Goal: Information Seeking & Learning: Learn about a topic

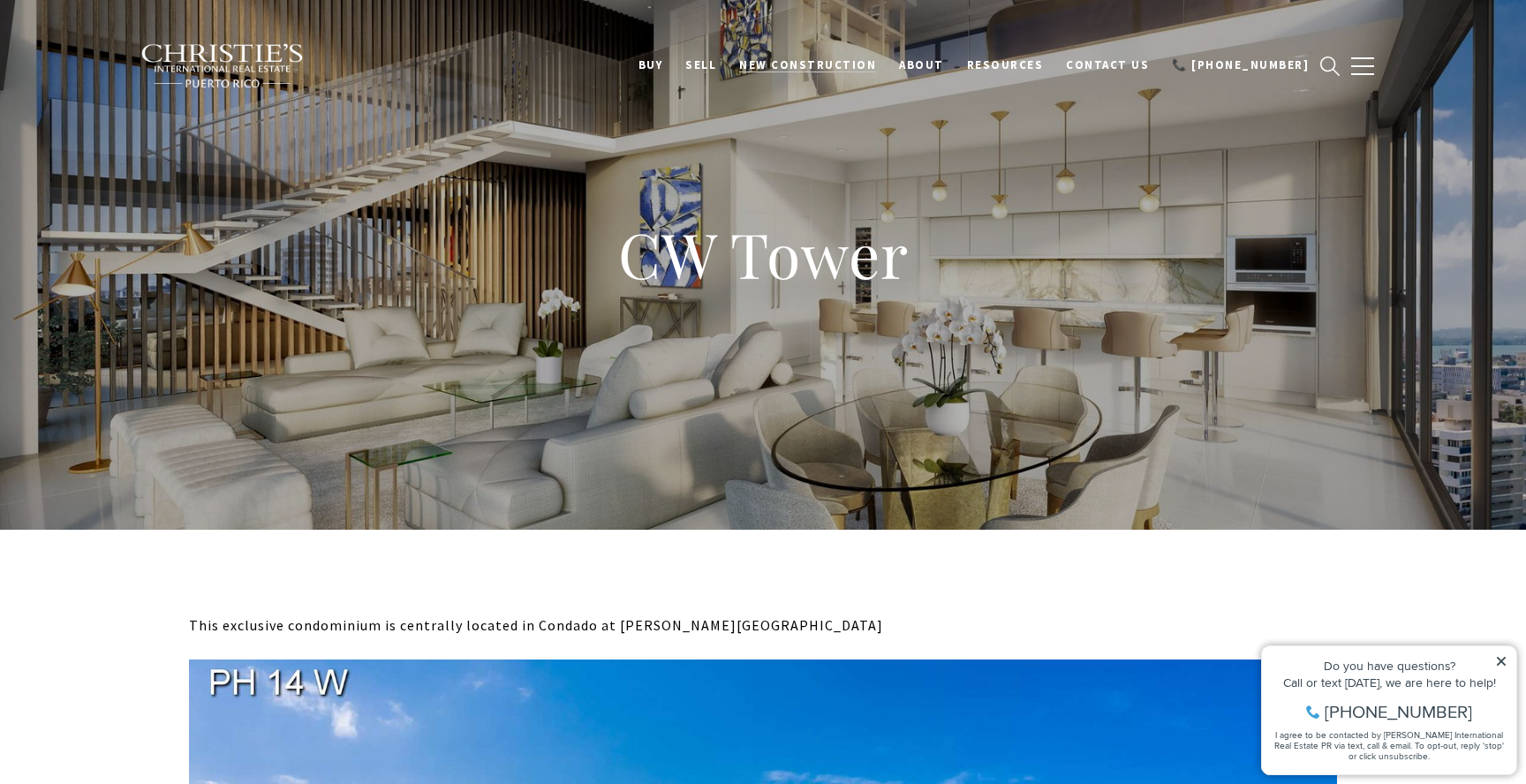
click at [840, 57] on link "New Construction" at bounding box center [807, 65] width 160 height 33
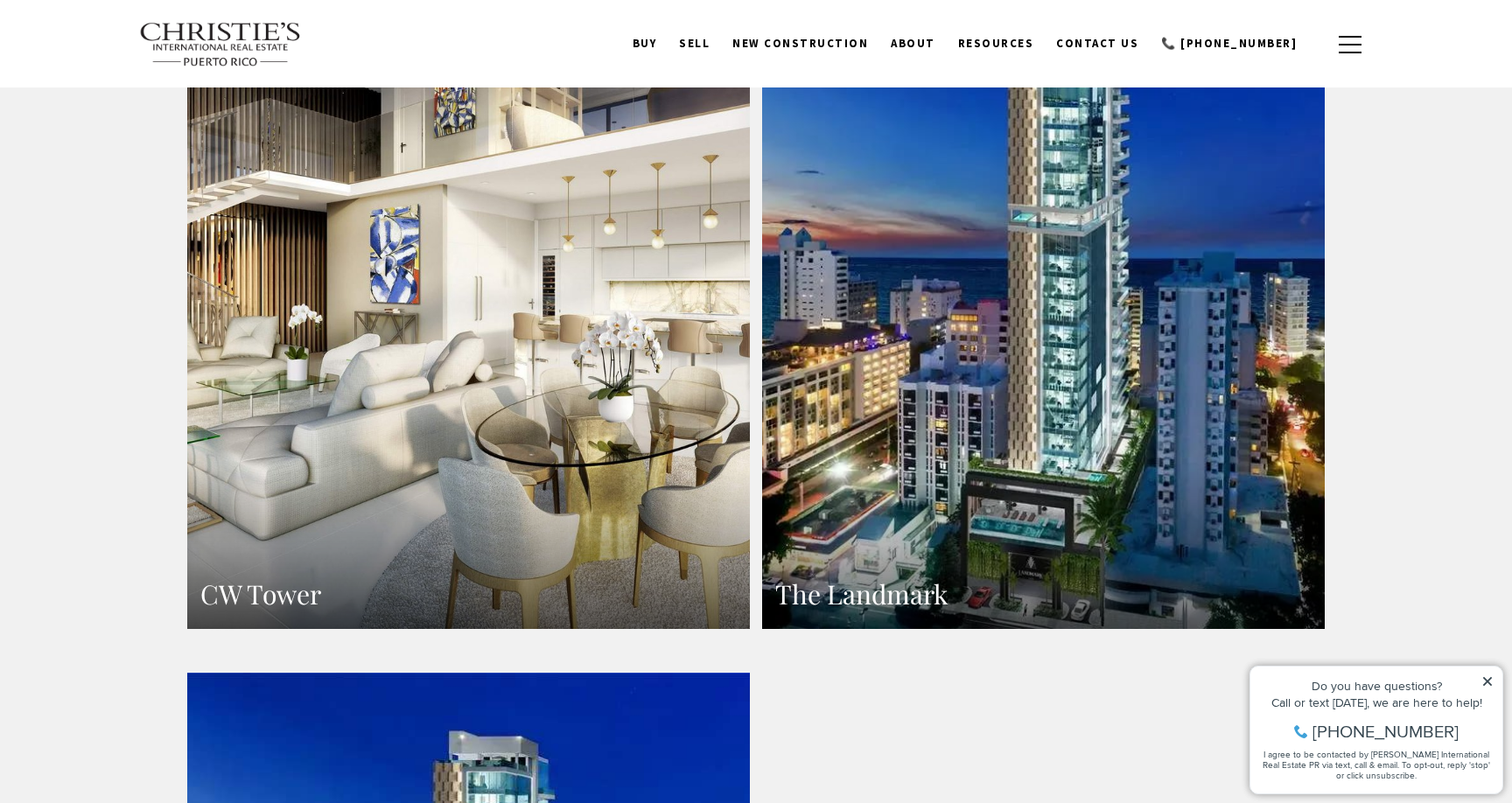
scroll to position [1923, 0]
click at [369, 397] on link "CW Tower" at bounding box center [468, 286] width 563 height 687
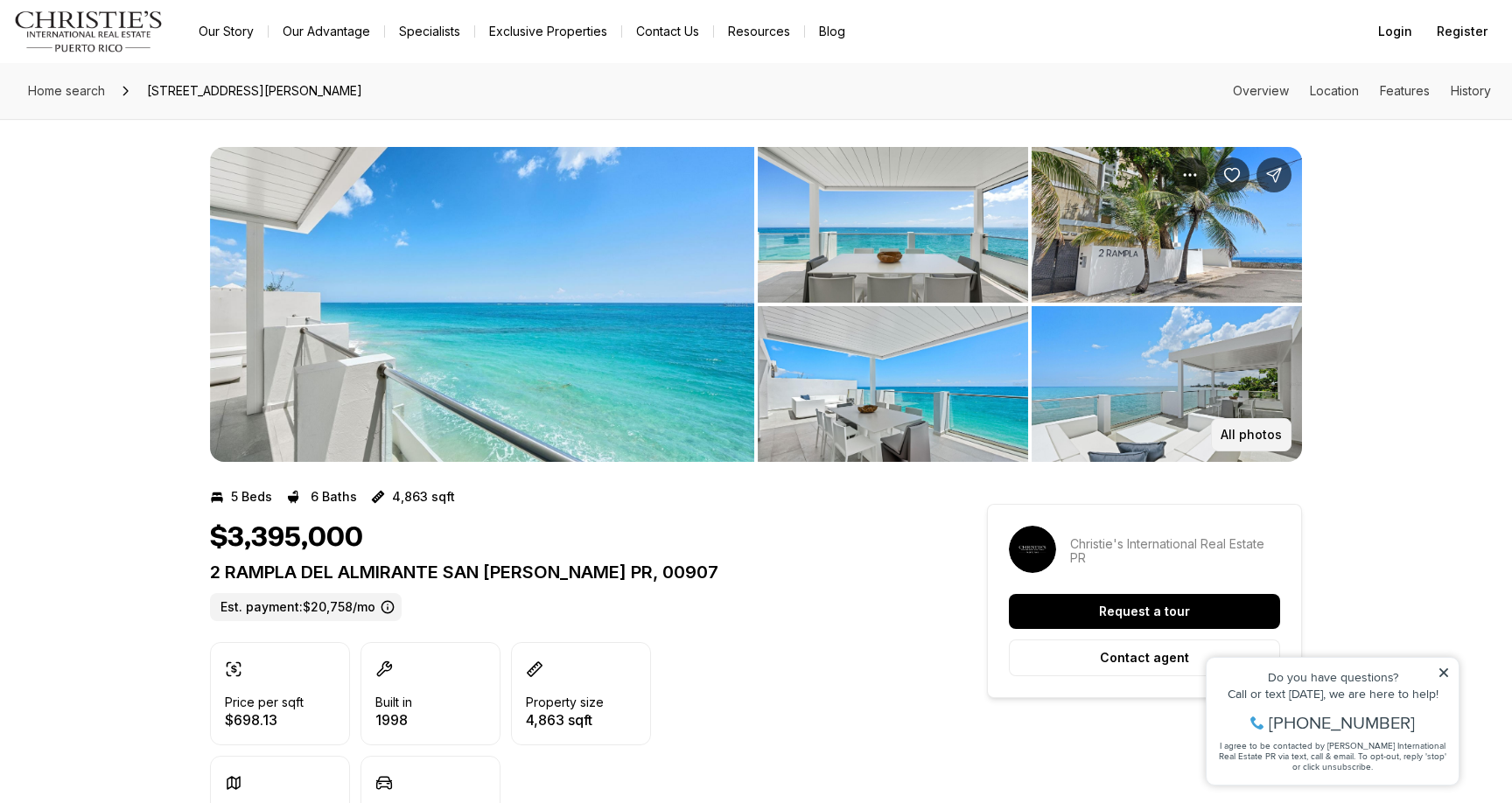
click at [1251, 431] on p "All photos" at bounding box center [1251, 435] width 61 height 14
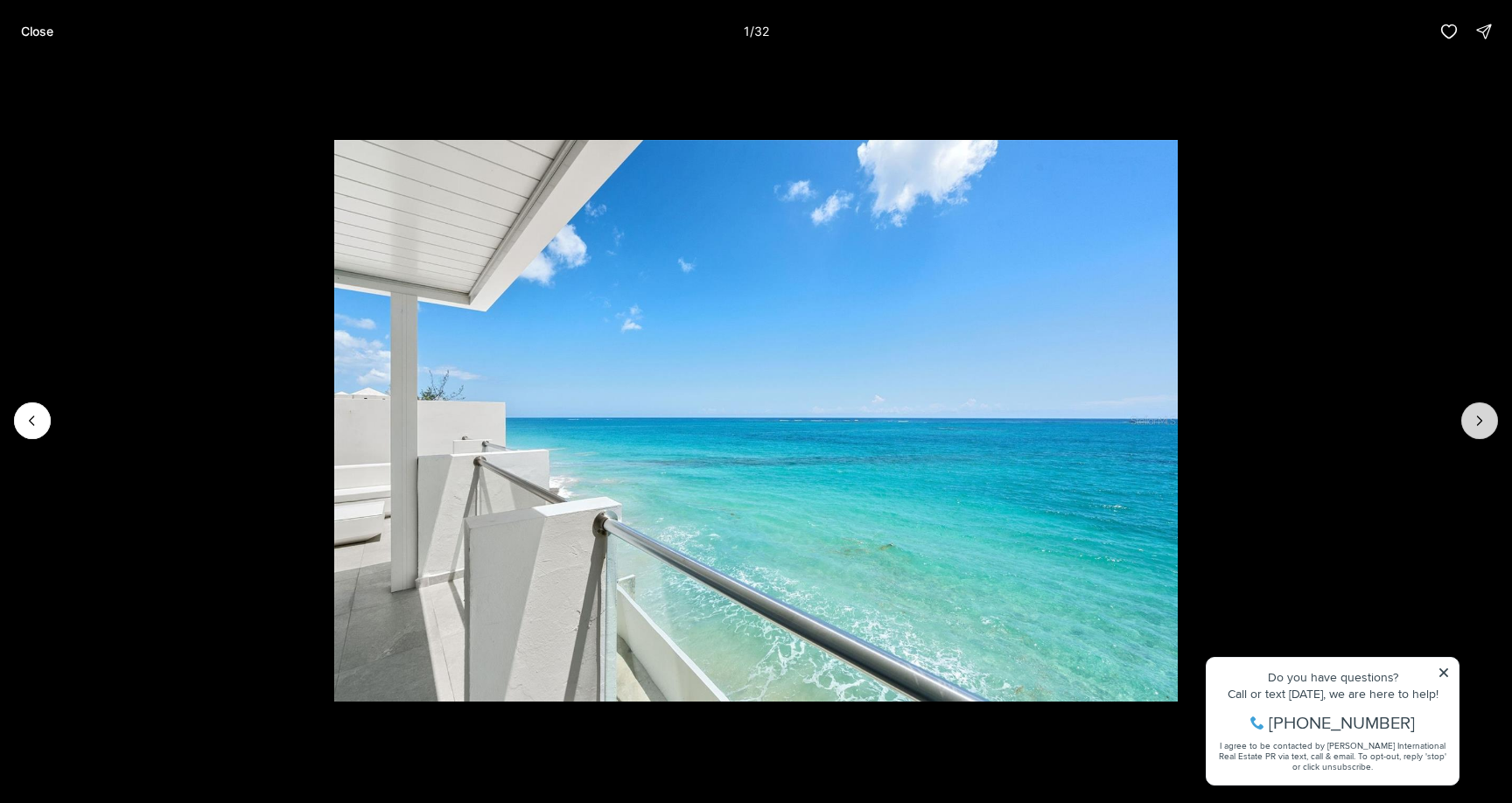
click at [1482, 421] on icon "Next slide" at bounding box center [1480, 421] width 4 height 9
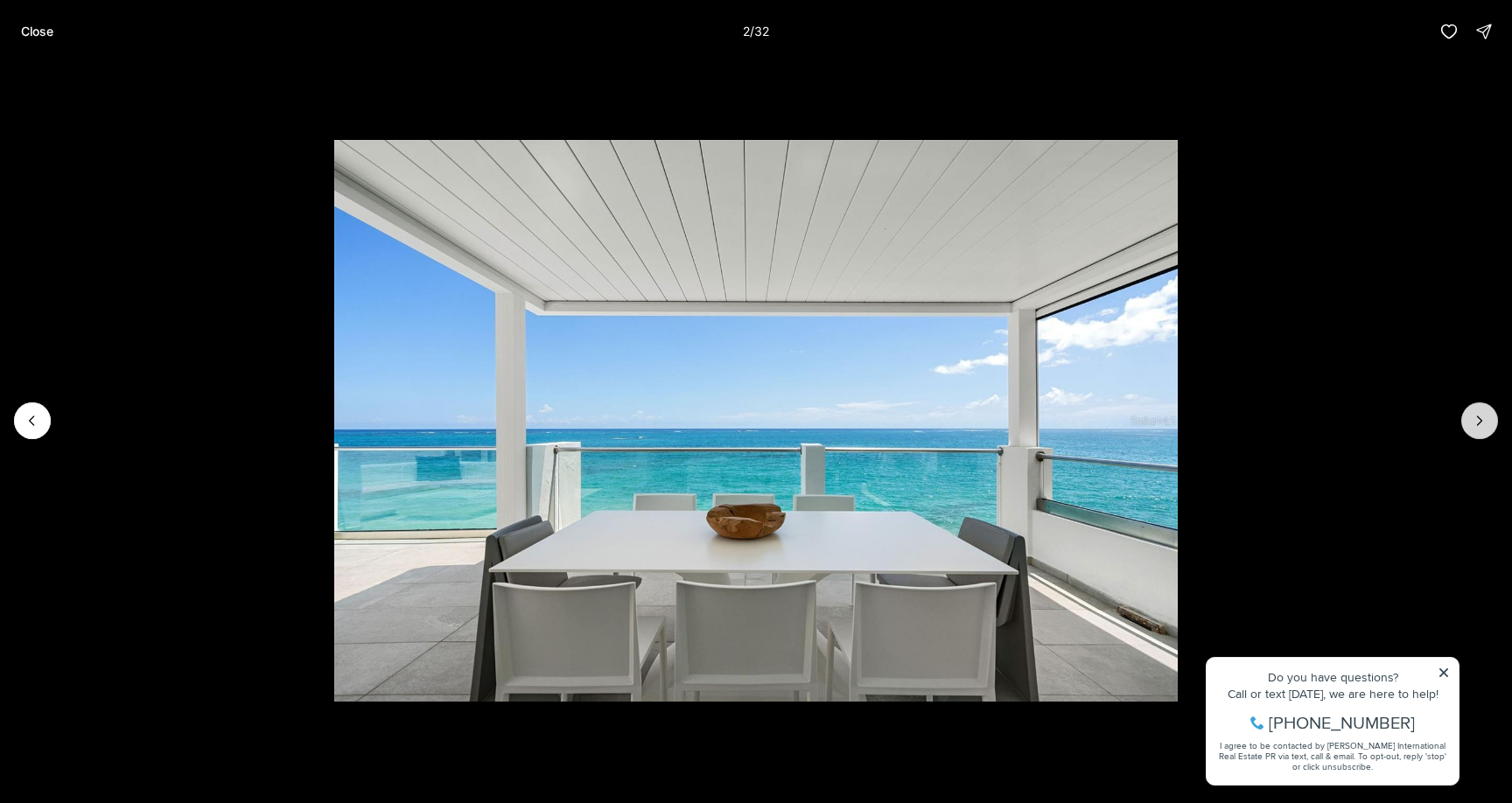
click at [1482, 421] on icon "Next slide" at bounding box center [1480, 421] width 4 height 9
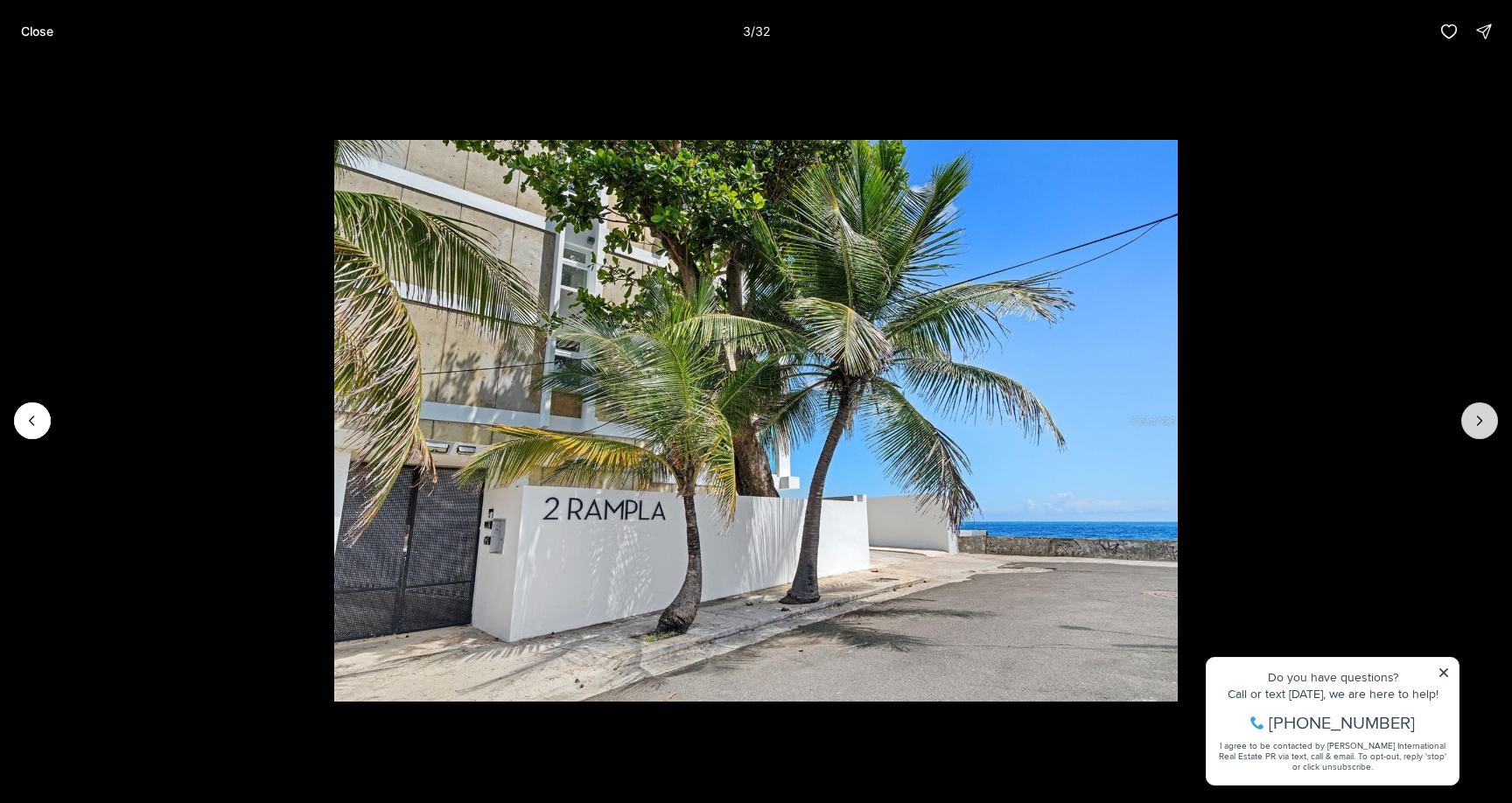
click at [1482, 421] on icon "Next slide" at bounding box center [1480, 421] width 4 height 9
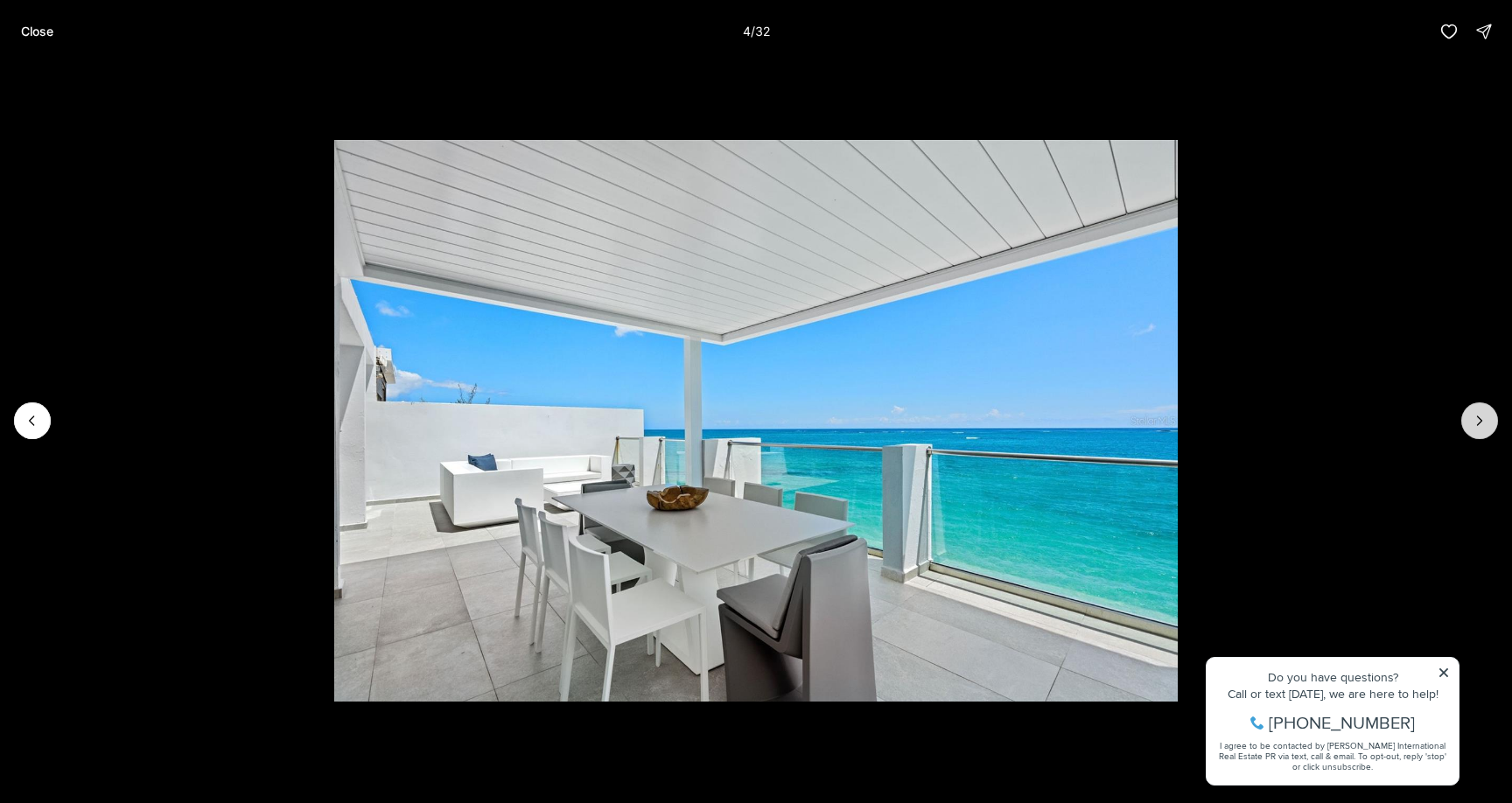
click at [1482, 421] on icon "Next slide" at bounding box center [1480, 421] width 4 height 9
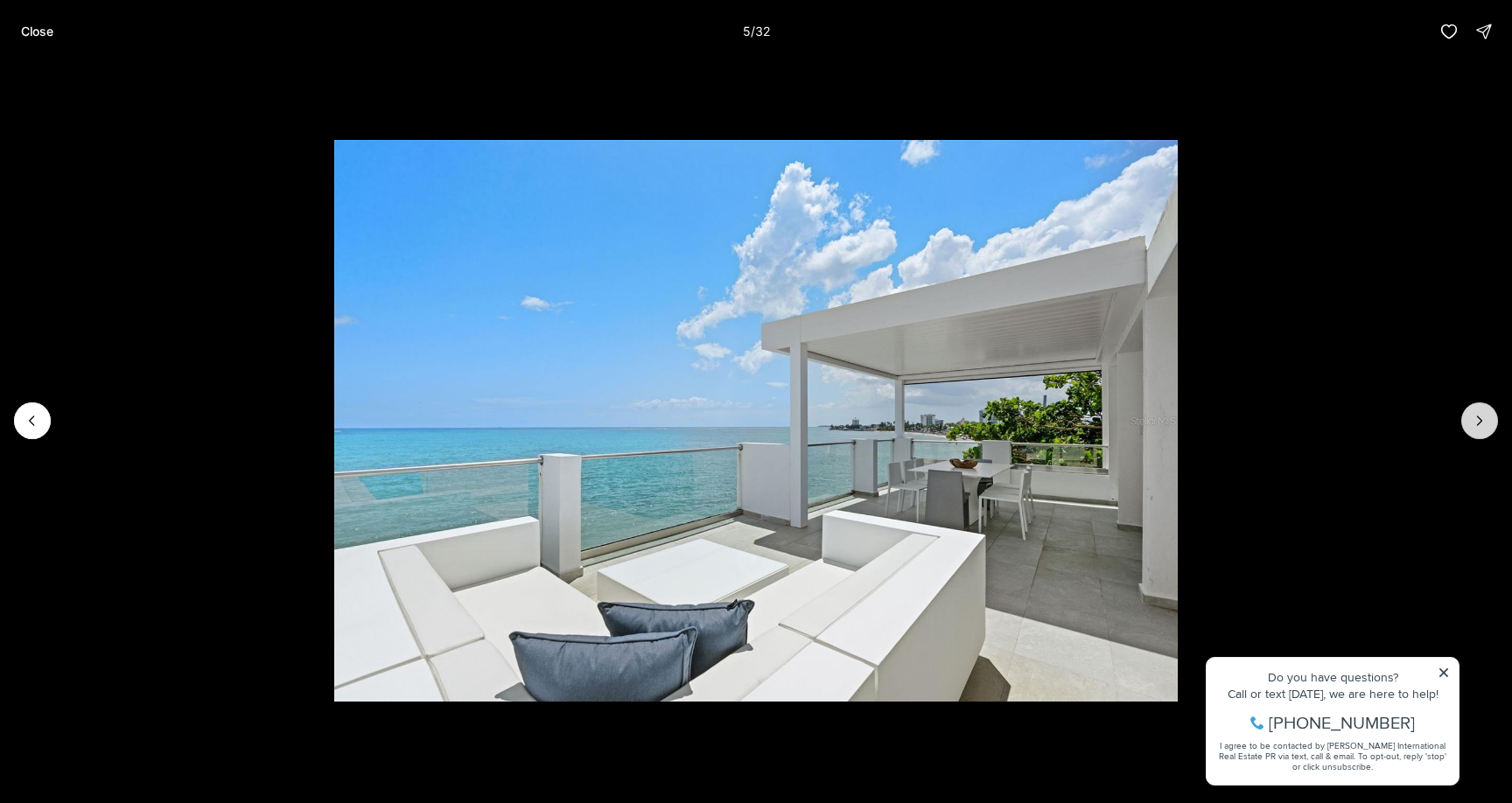
click at [1482, 421] on icon "Next slide" at bounding box center [1480, 421] width 4 height 9
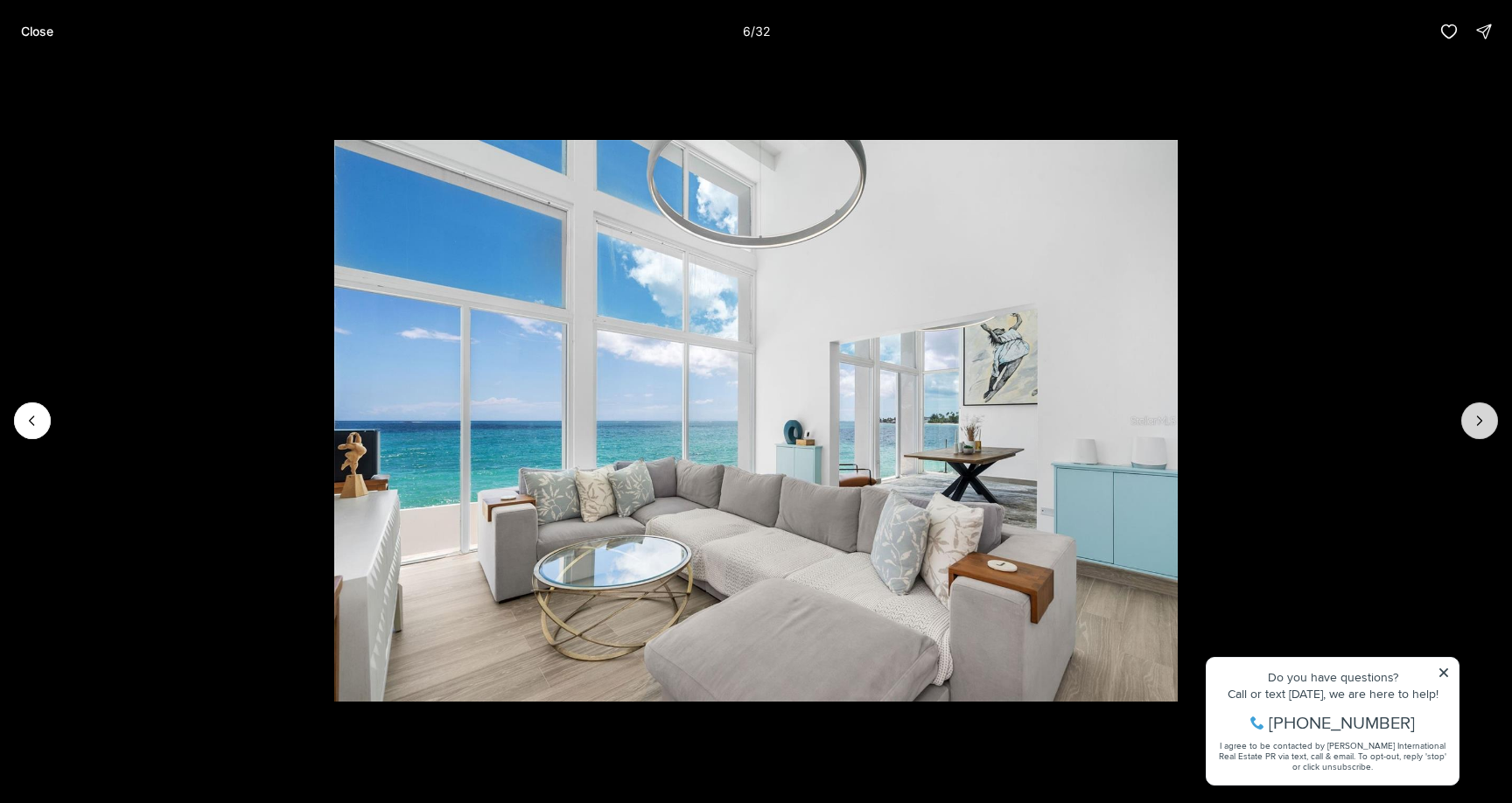
click at [1482, 421] on icon "Next slide" at bounding box center [1480, 421] width 4 height 9
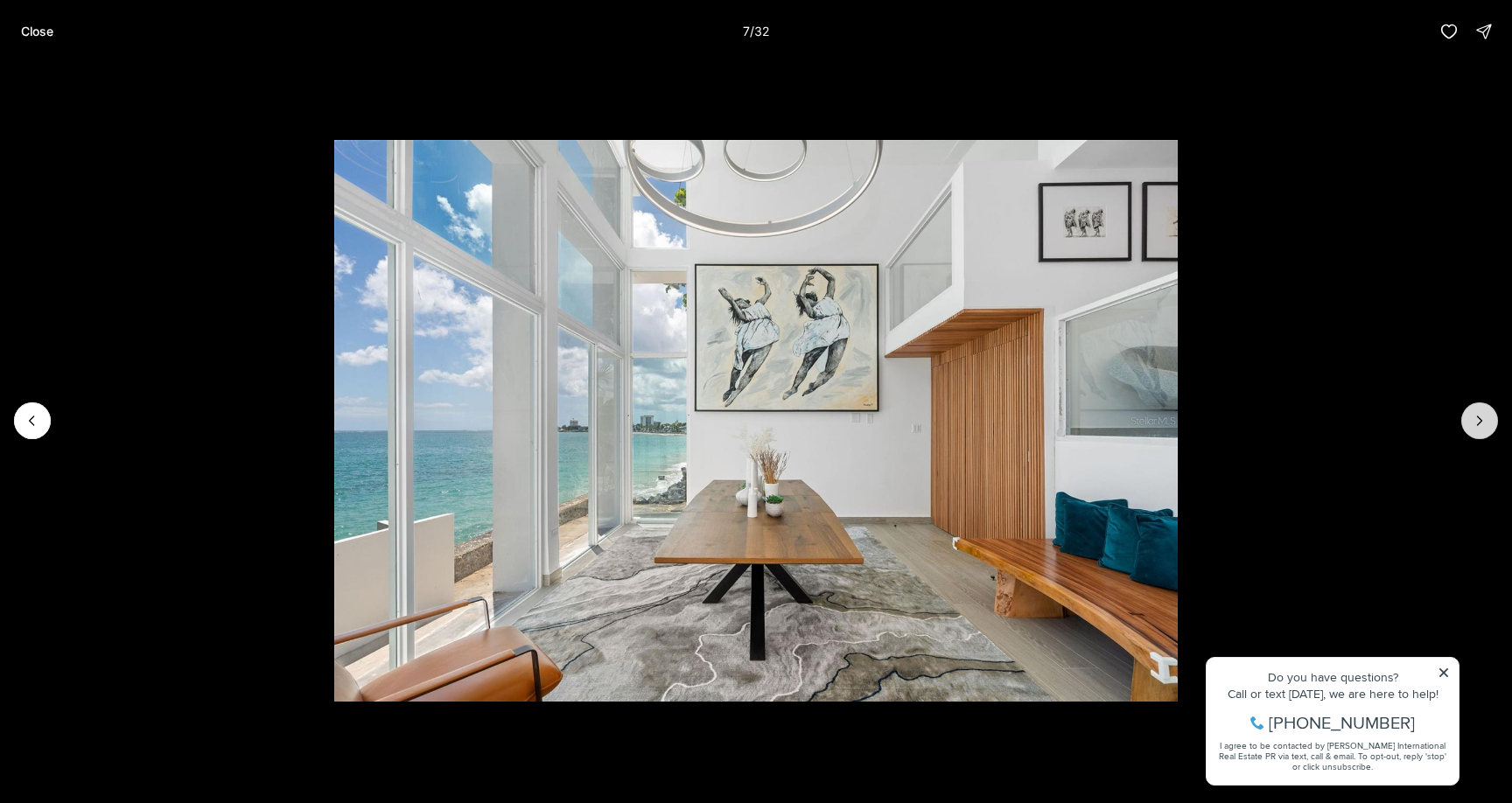
click at [1482, 421] on icon "Next slide" at bounding box center [1480, 421] width 4 height 9
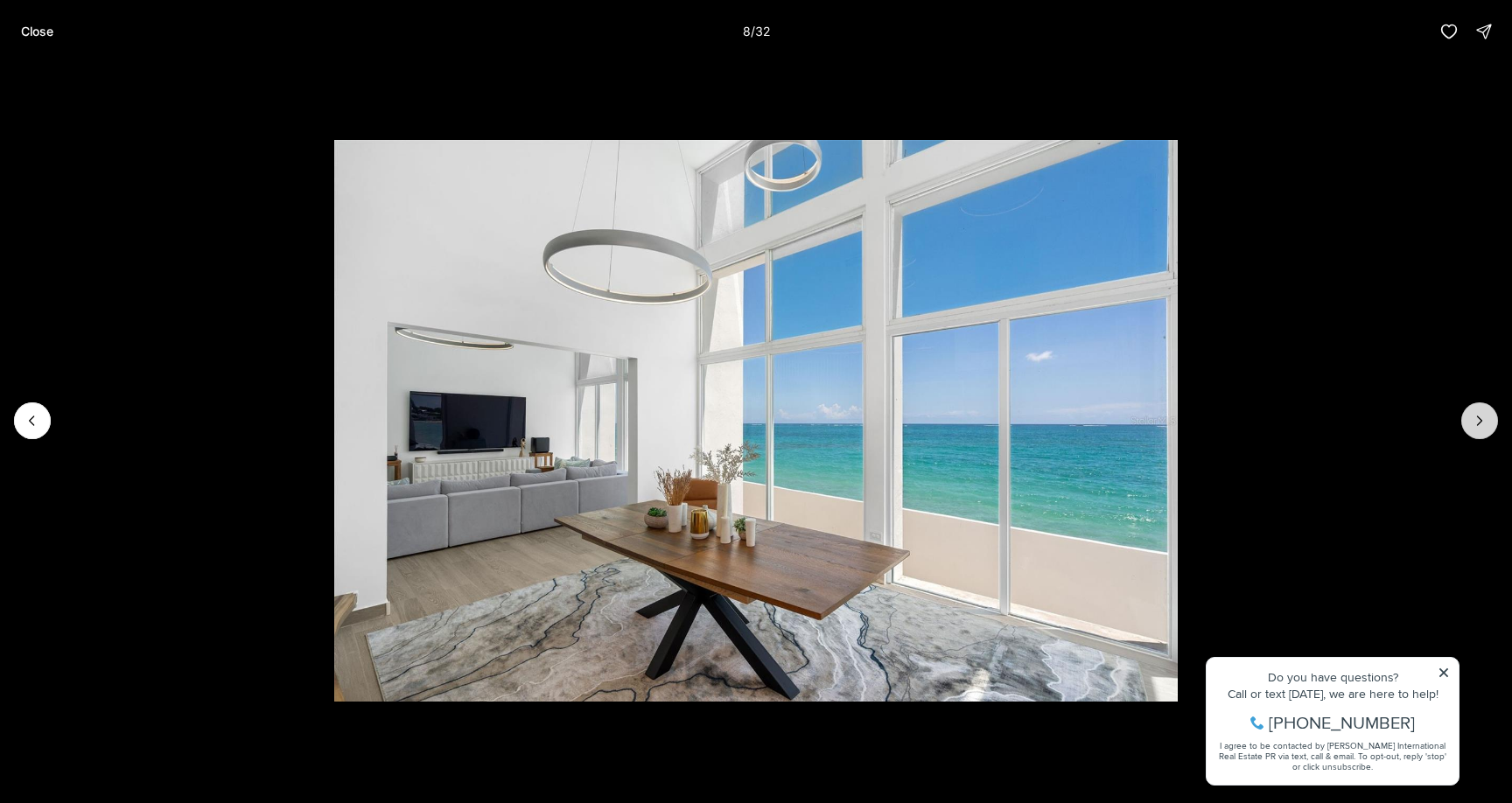
click at [1482, 421] on icon "Next slide" at bounding box center [1480, 421] width 4 height 9
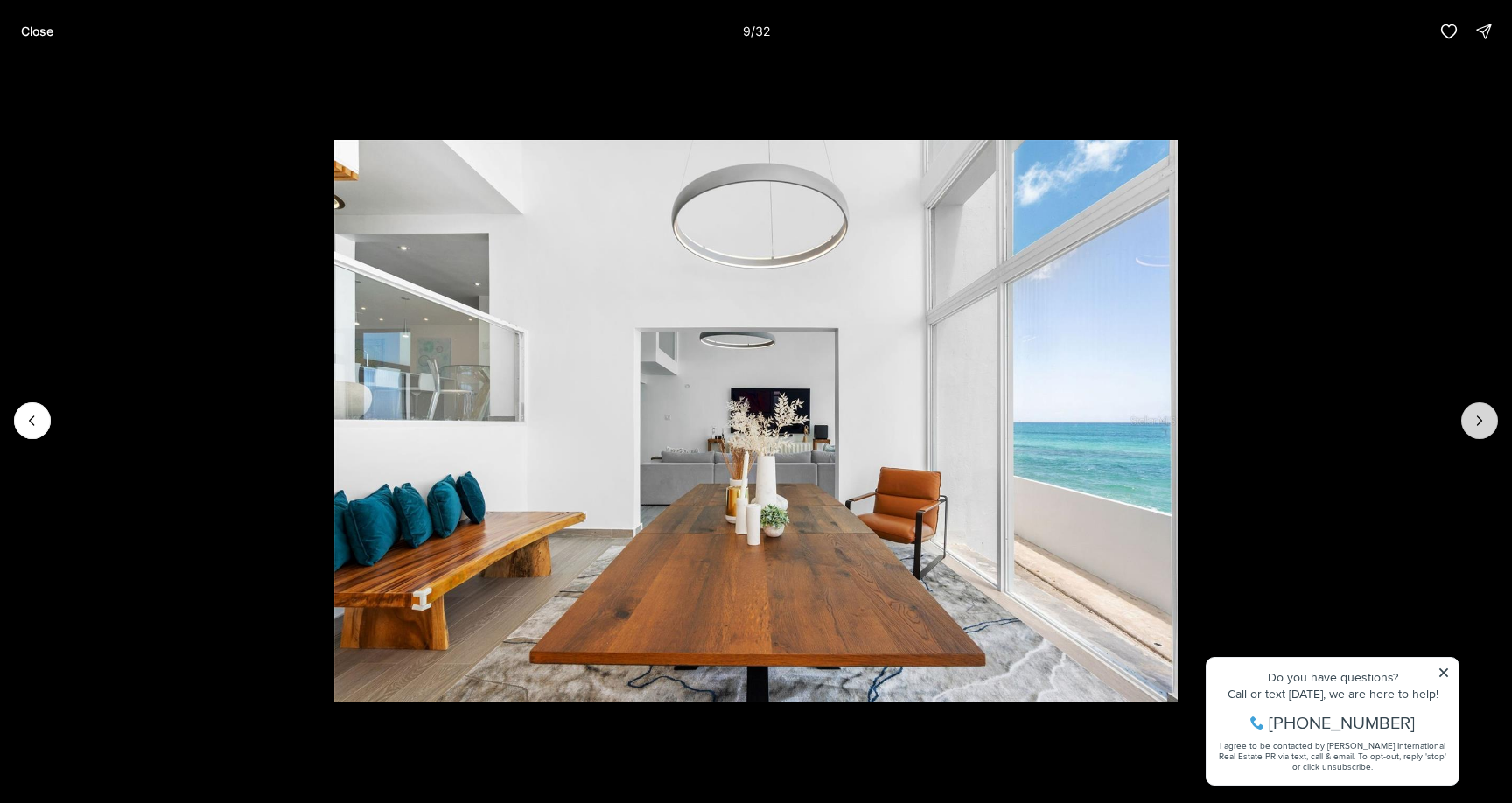
click at [1482, 421] on icon "Next slide" at bounding box center [1480, 421] width 4 height 9
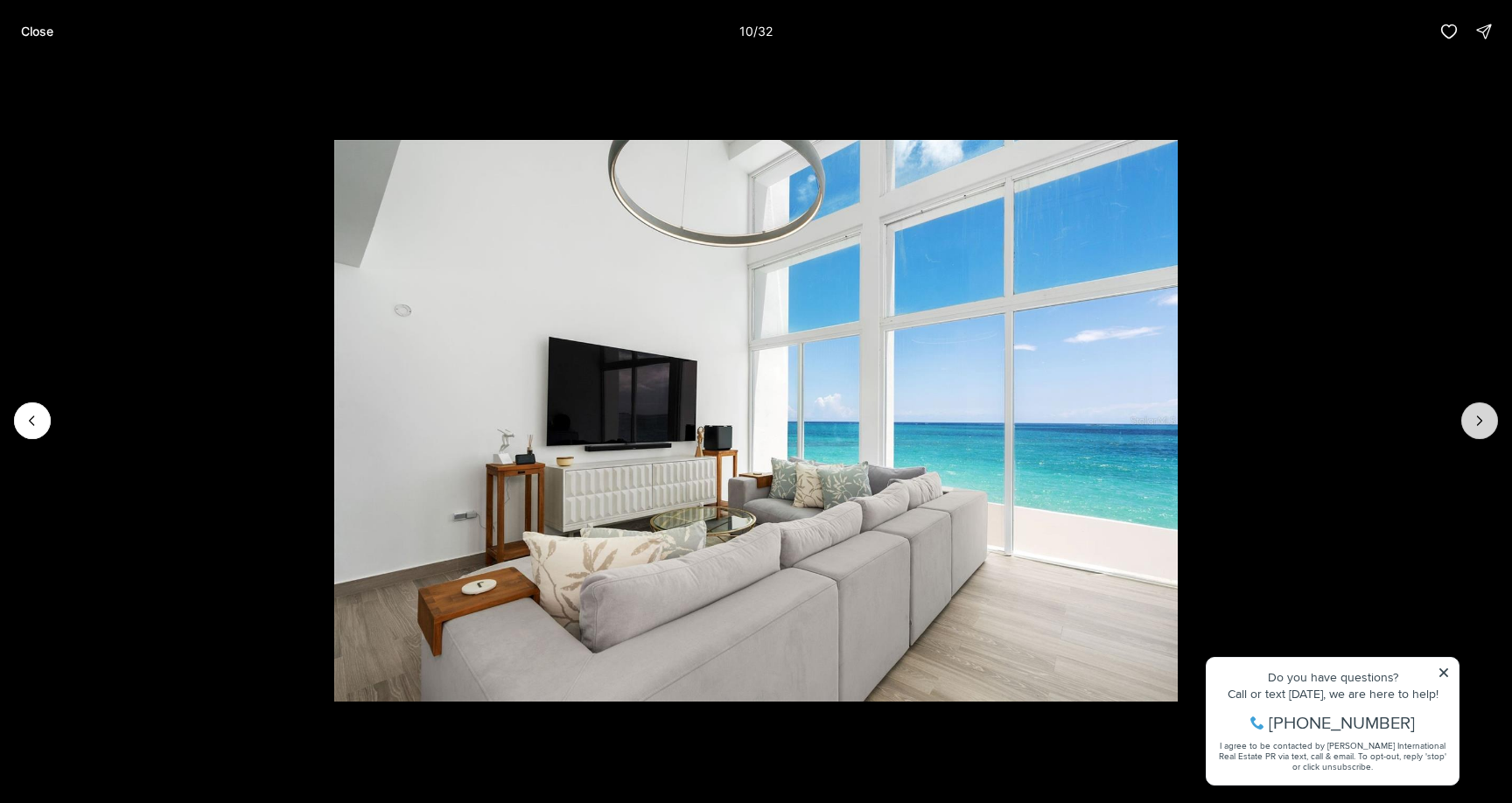
click at [1482, 421] on icon "Next slide" at bounding box center [1480, 421] width 4 height 9
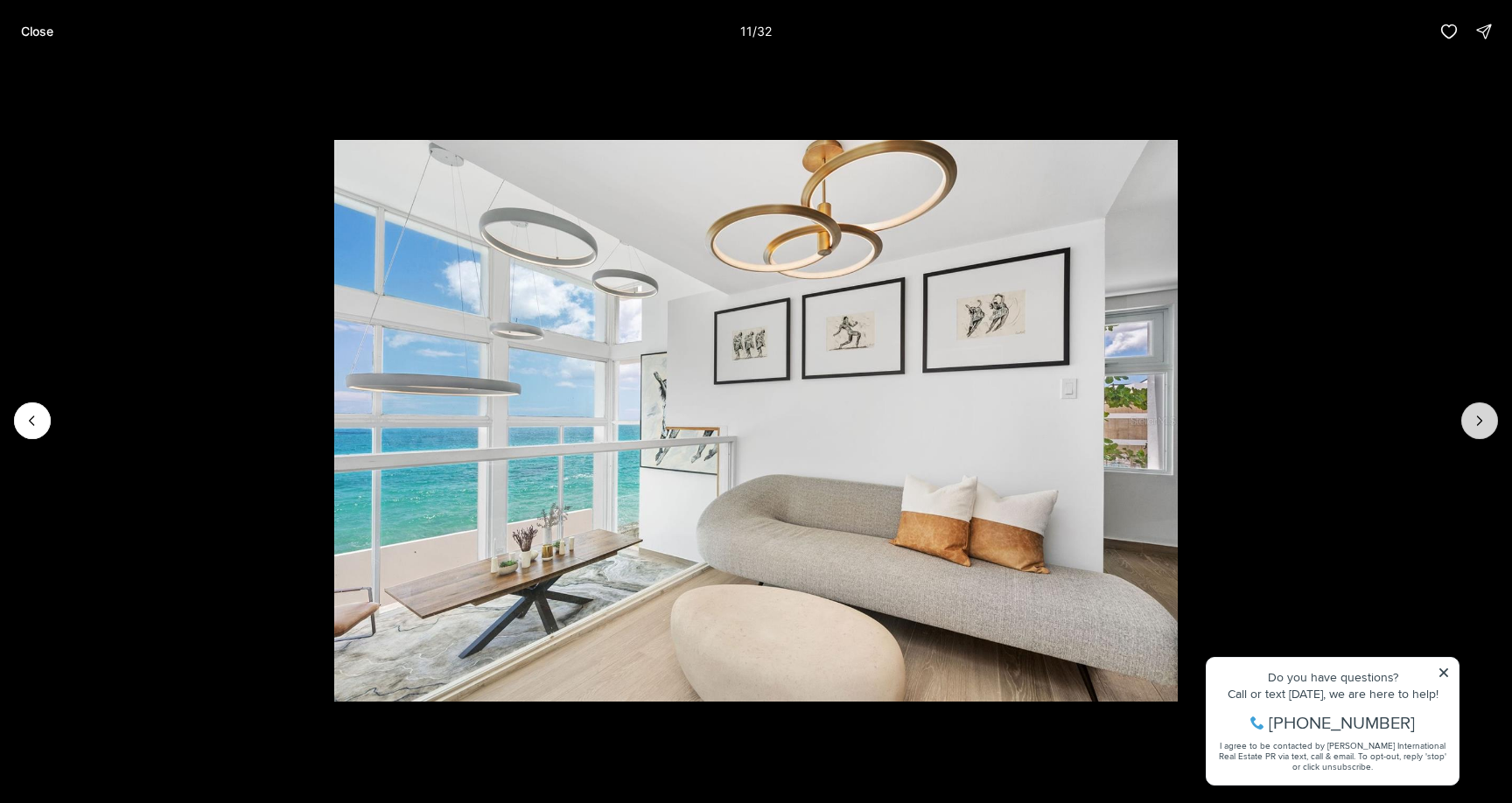
click at [1482, 421] on icon "Next slide" at bounding box center [1480, 421] width 4 height 9
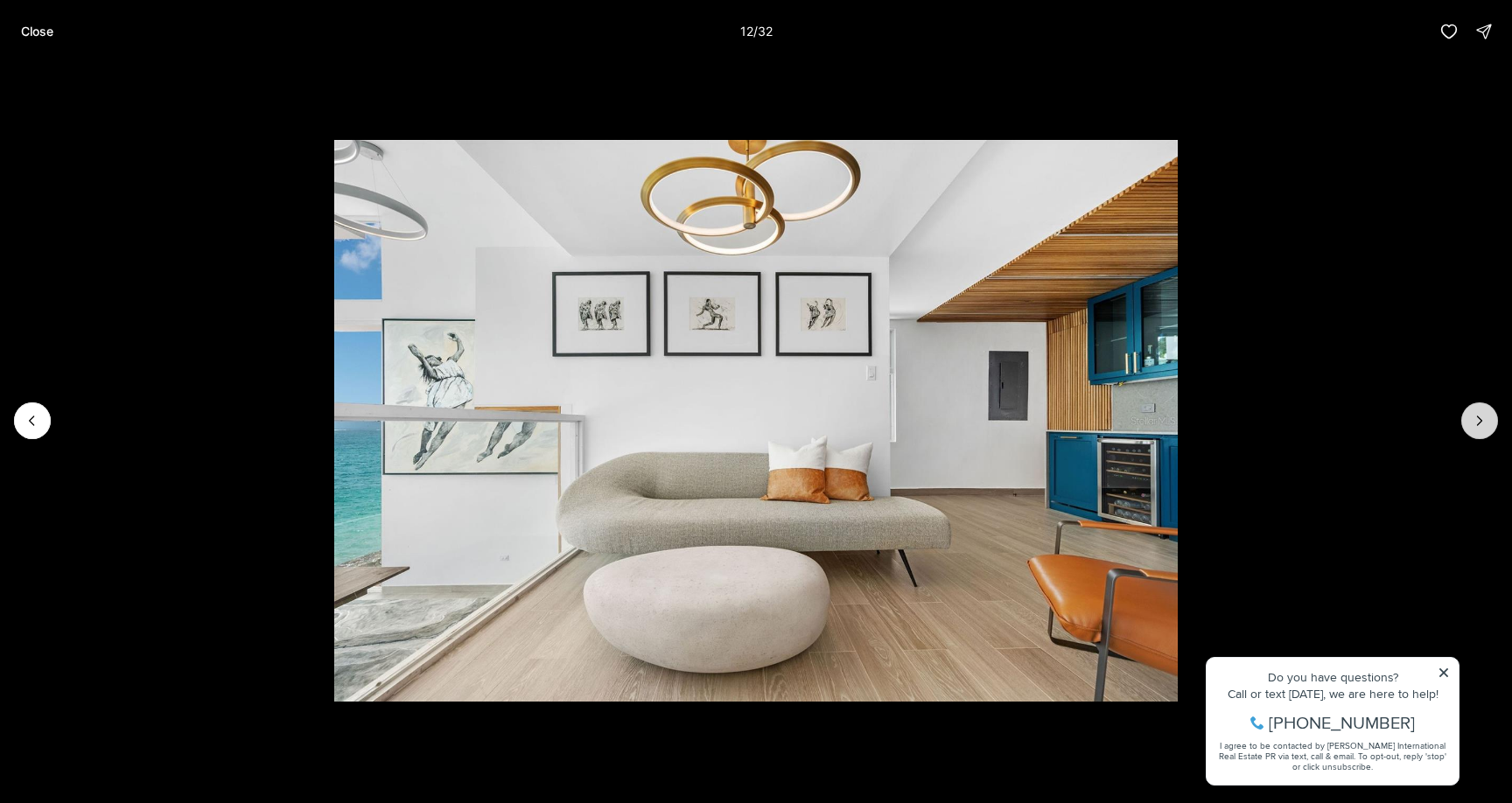
click at [1482, 421] on icon "Next slide" at bounding box center [1480, 421] width 4 height 9
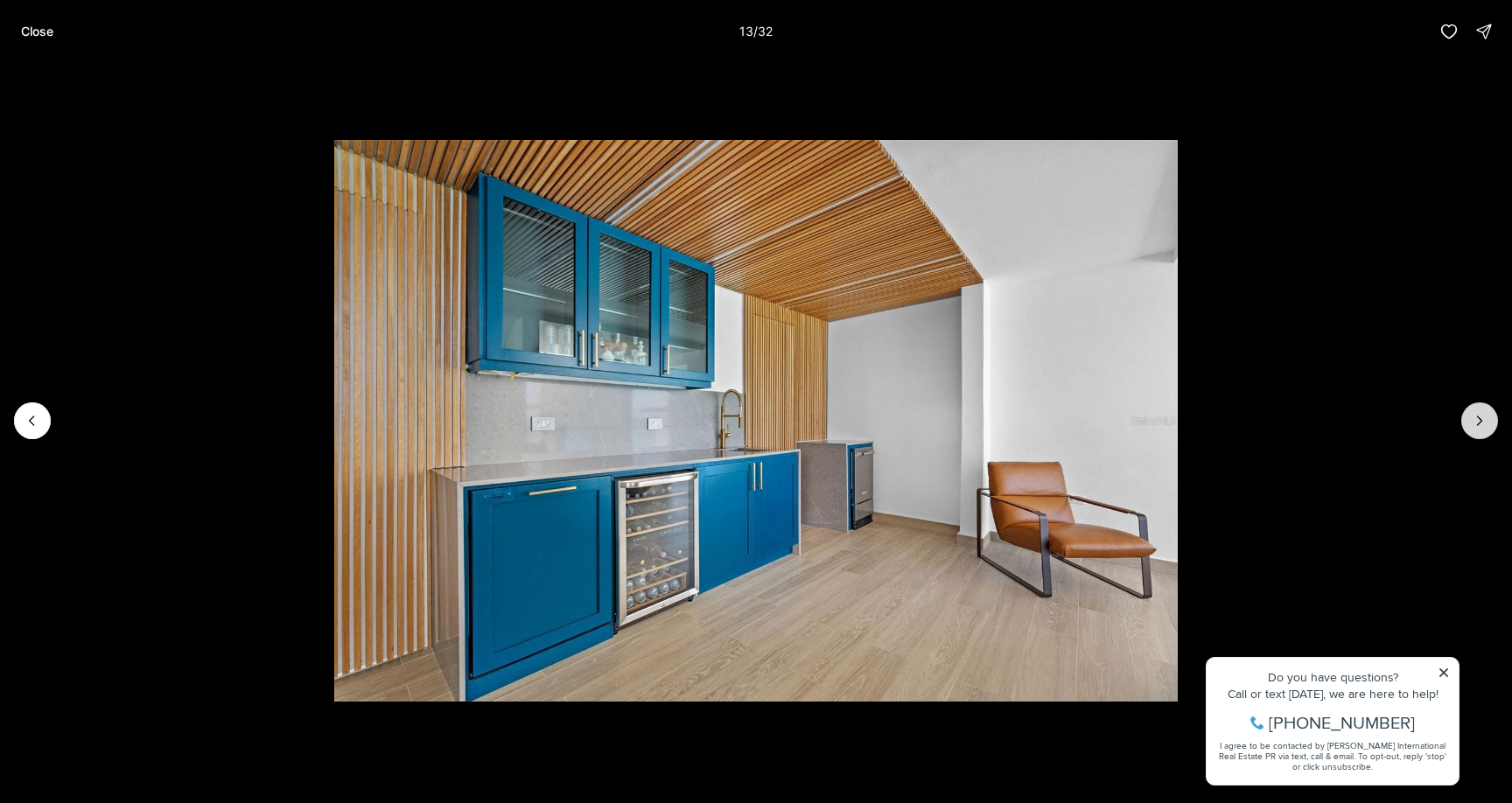
click at [1482, 421] on icon "Next slide" at bounding box center [1480, 421] width 4 height 9
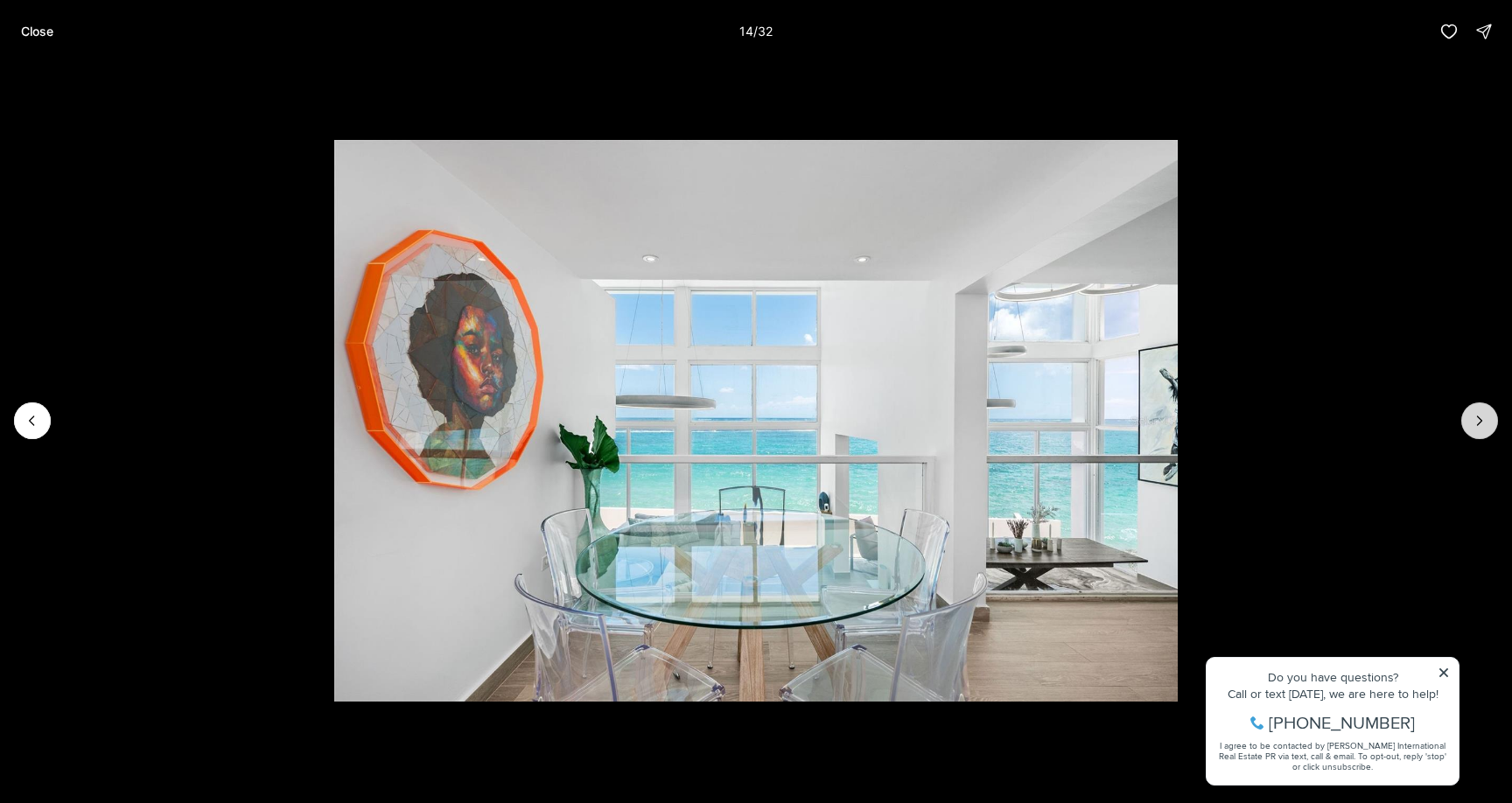
click at [1482, 421] on icon "Next slide" at bounding box center [1480, 421] width 4 height 9
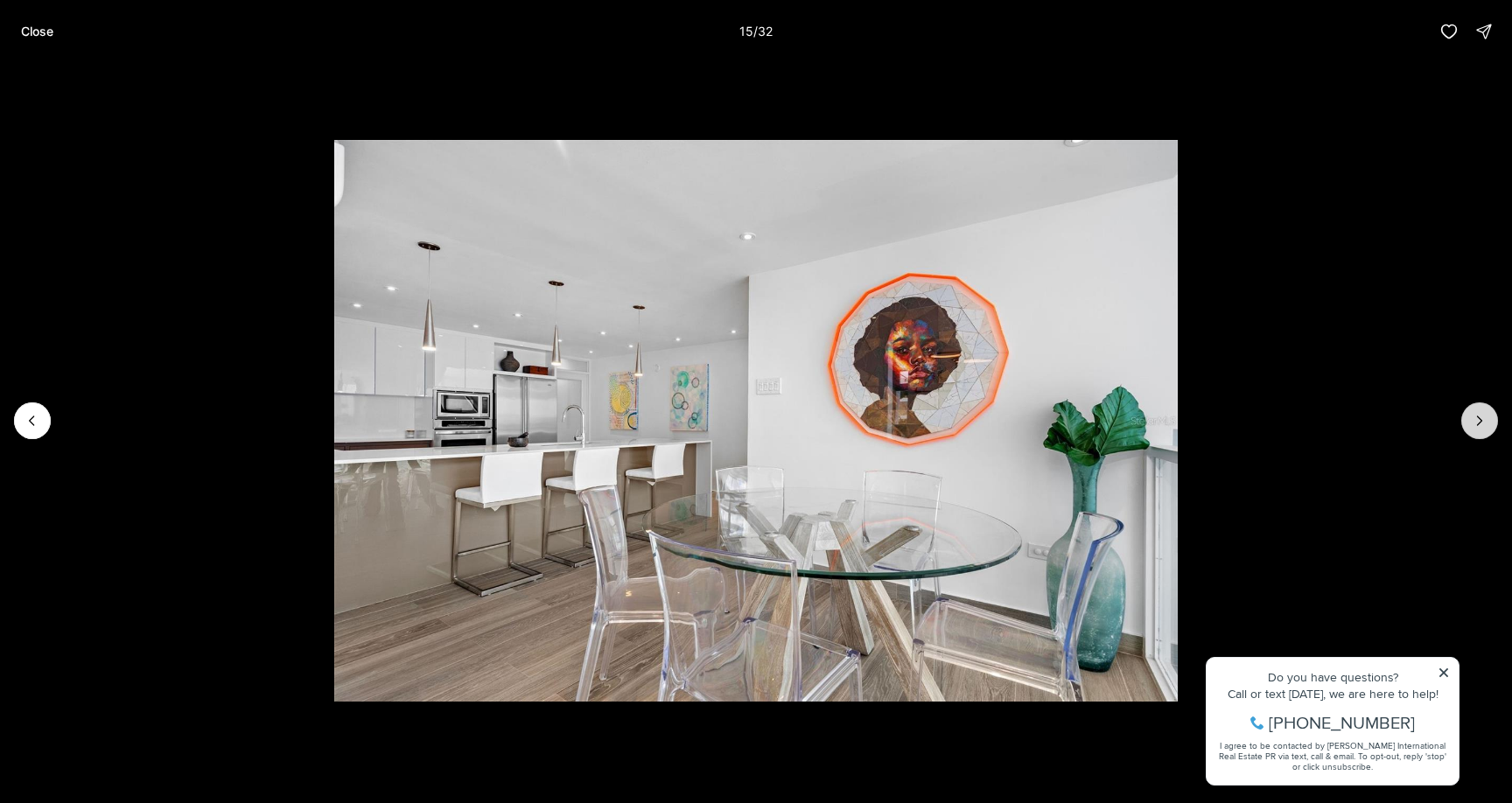
click at [1482, 421] on icon "Next slide" at bounding box center [1480, 421] width 4 height 9
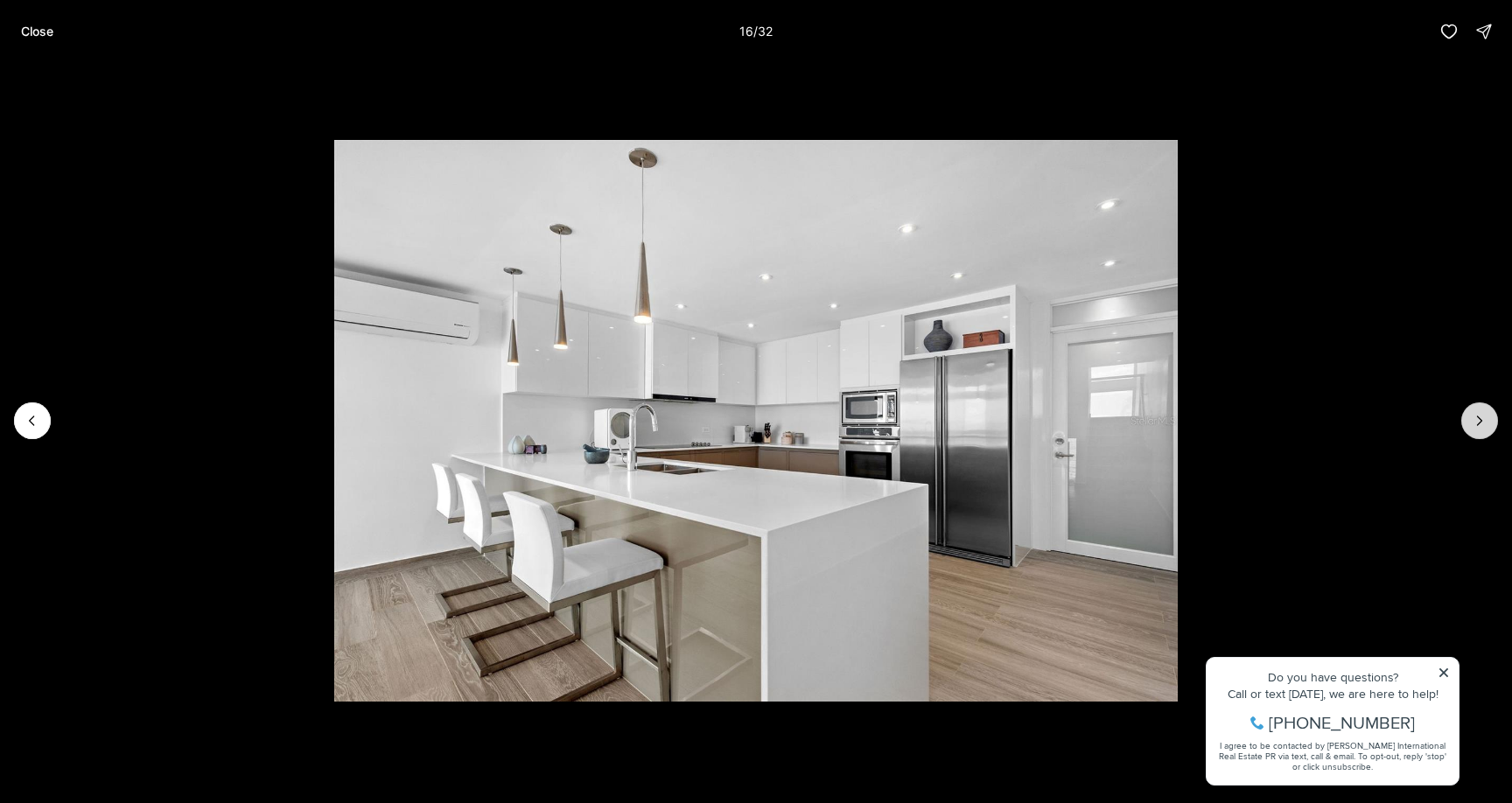
click at [1482, 421] on icon "Next slide" at bounding box center [1480, 421] width 4 height 9
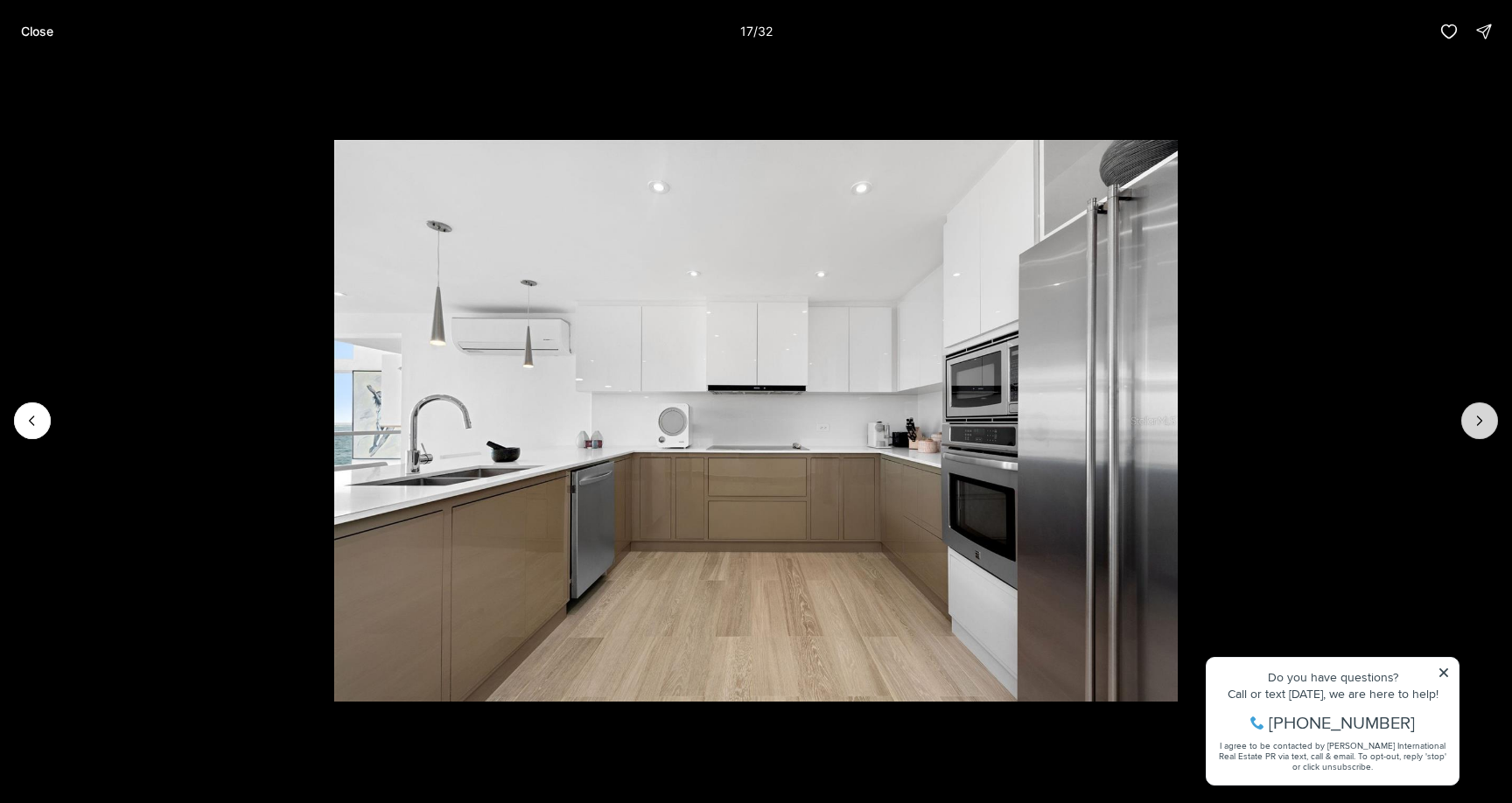
click at [1482, 421] on icon "Next slide" at bounding box center [1480, 421] width 4 height 9
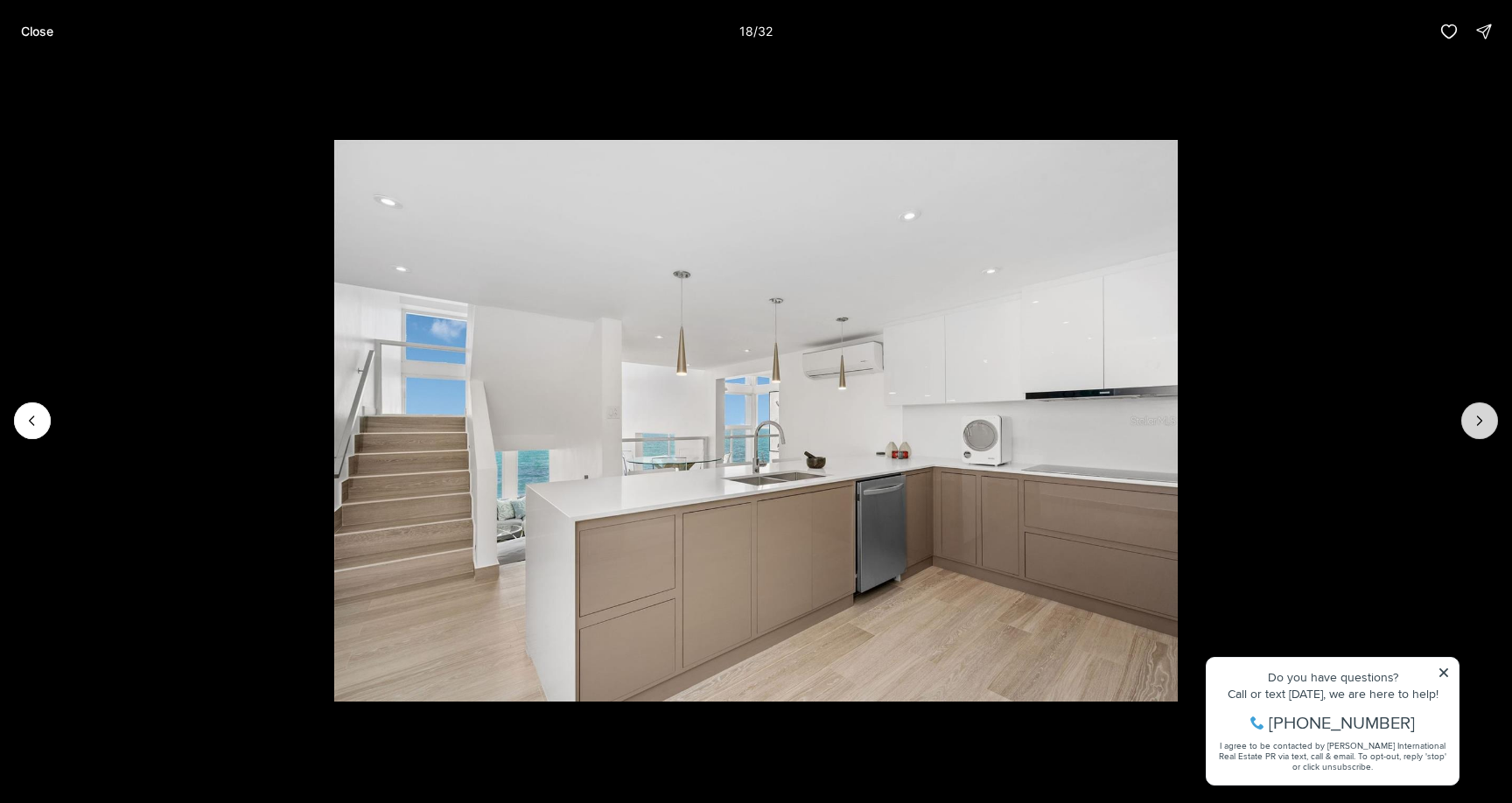
click at [1482, 421] on icon "Next slide" at bounding box center [1480, 421] width 4 height 9
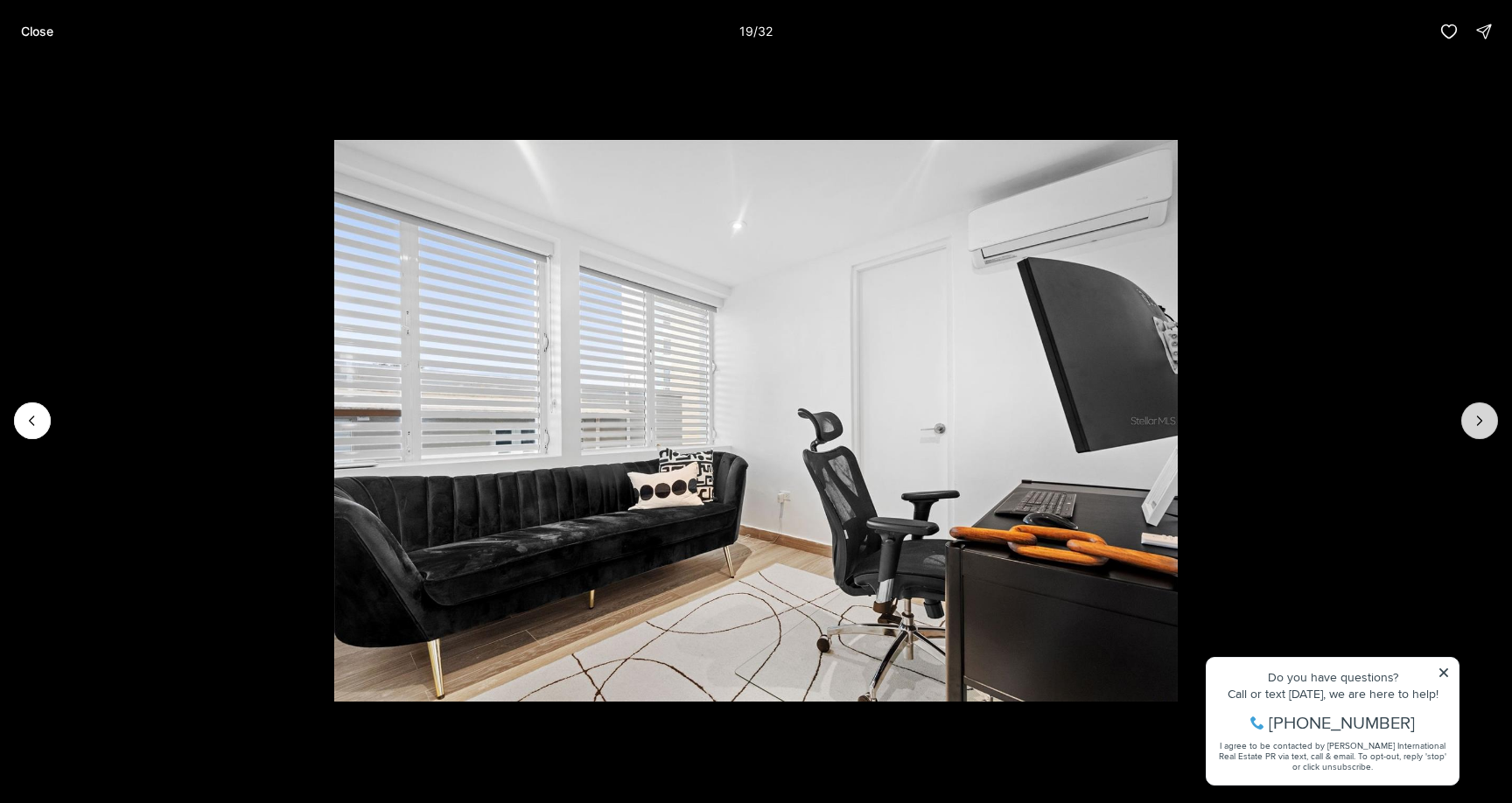
click at [1482, 421] on icon "Next slide" at bounding box center [1480, 421] width 4 height 9
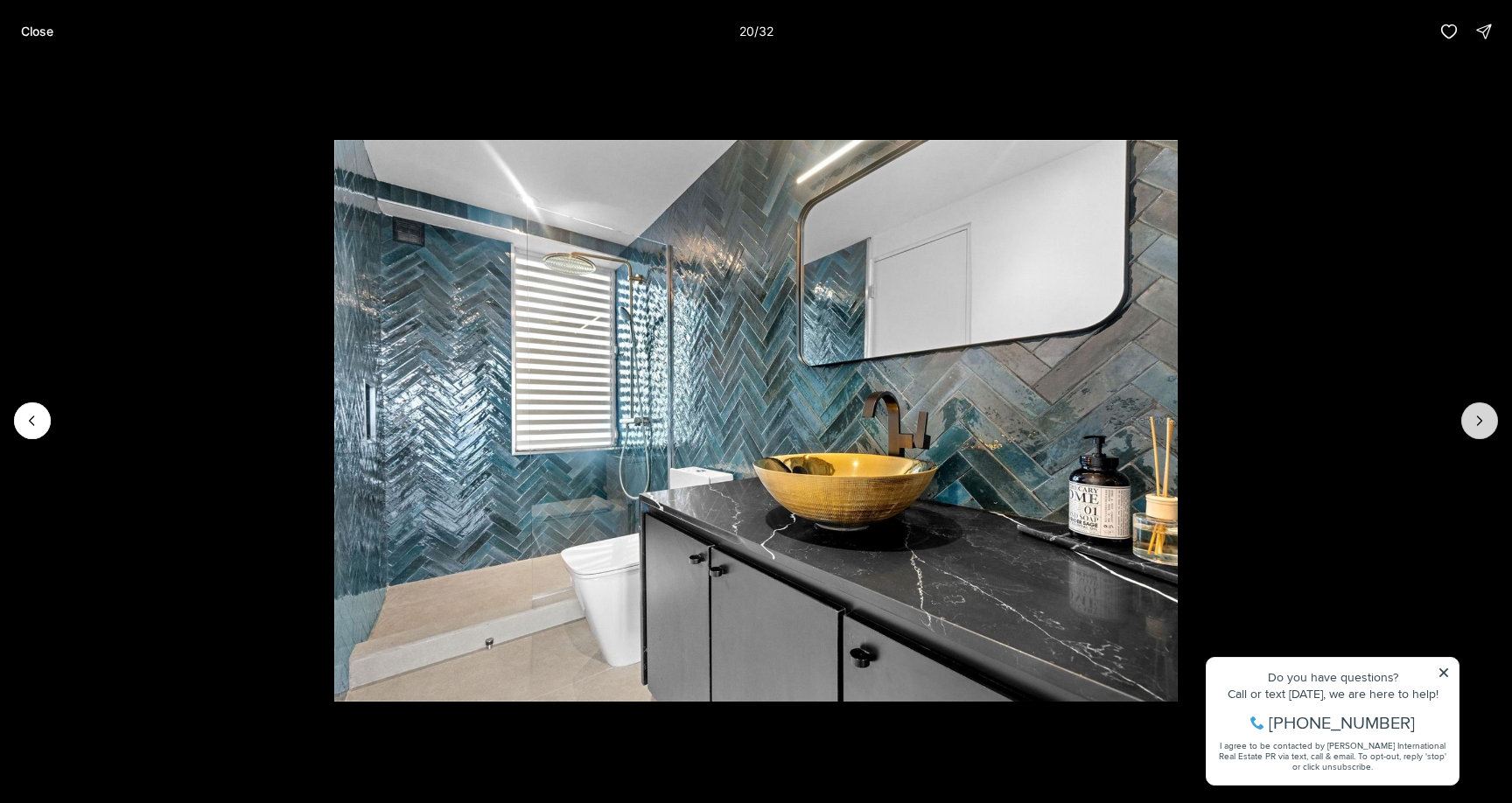
click at [1482, 421] on icon "Next slide" at bounding box center [1480, 421] width 4 height 9
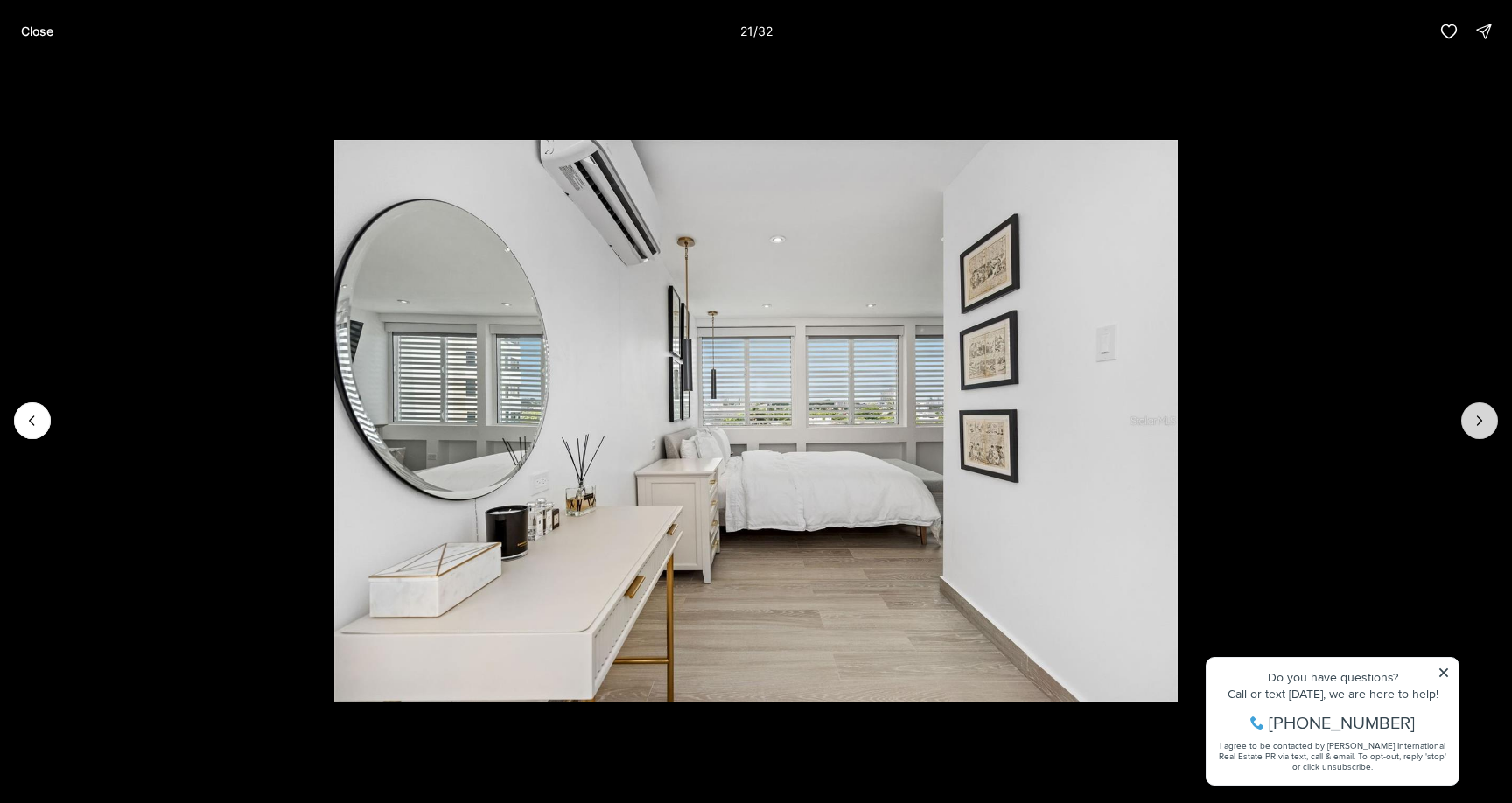
click at [1482, 421] on icon "Next slide" at bounding box center [1480, 421] width 4 height 9
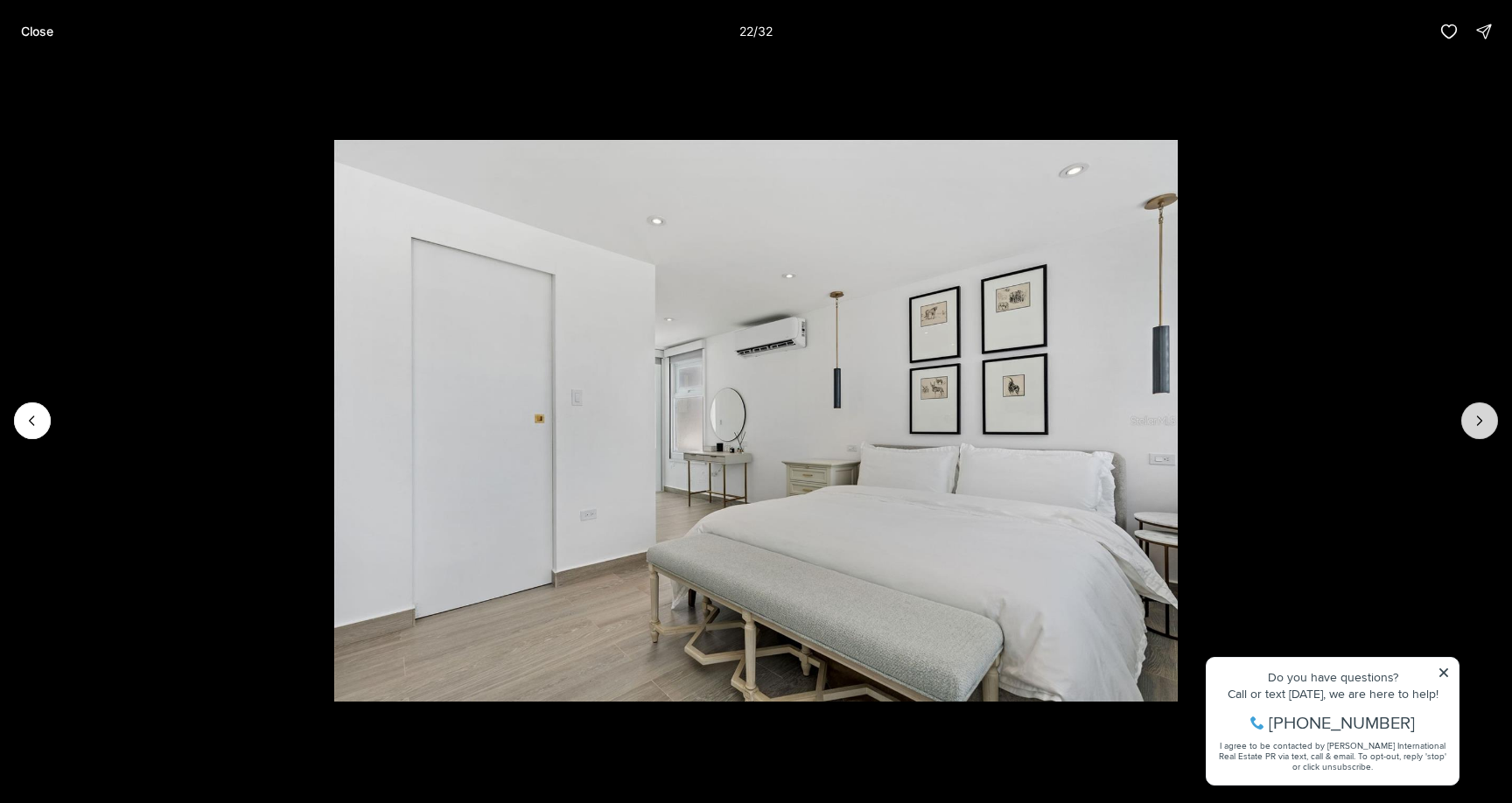
click at [1482, 421] on icon "Next slide" at bounding box center [1480, 421] width 4 height 9
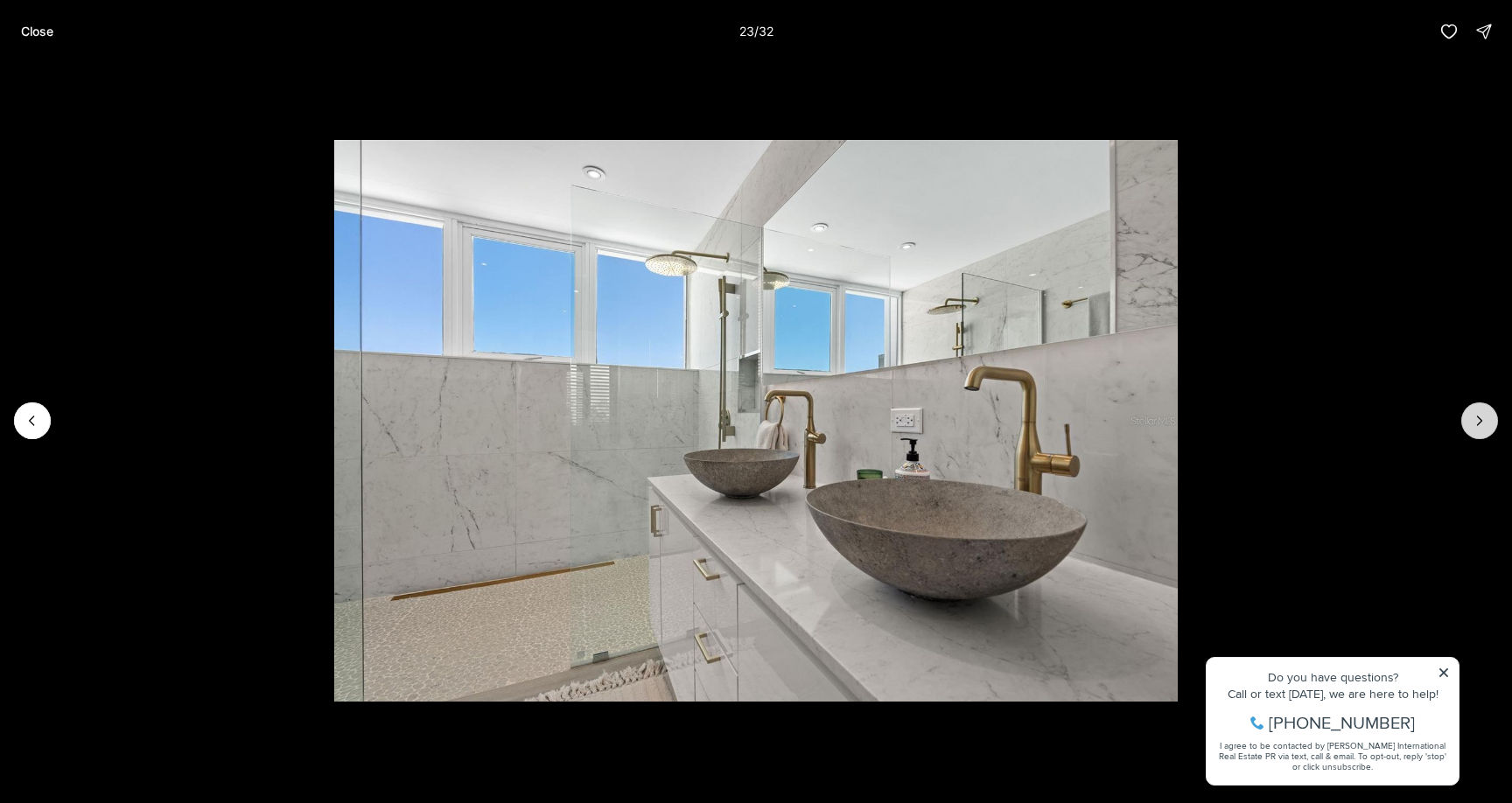
click at [1482, 421] on icon "Next slide" at bounding box center [1480, 421] width 4 height 9
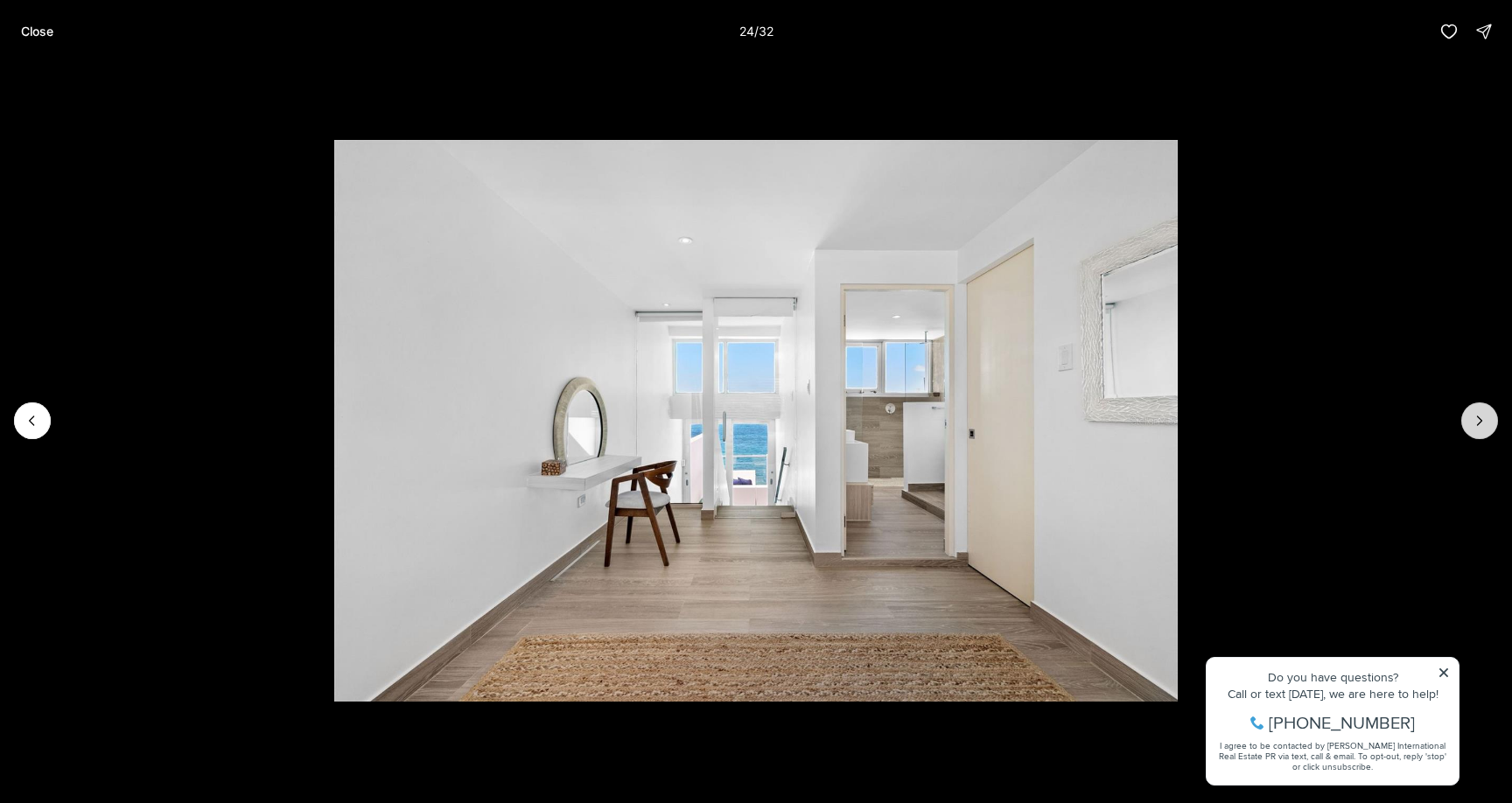
click at [1482, 421] on icon "Next slide" at bounding box center [1480, 421] width 4 height 9
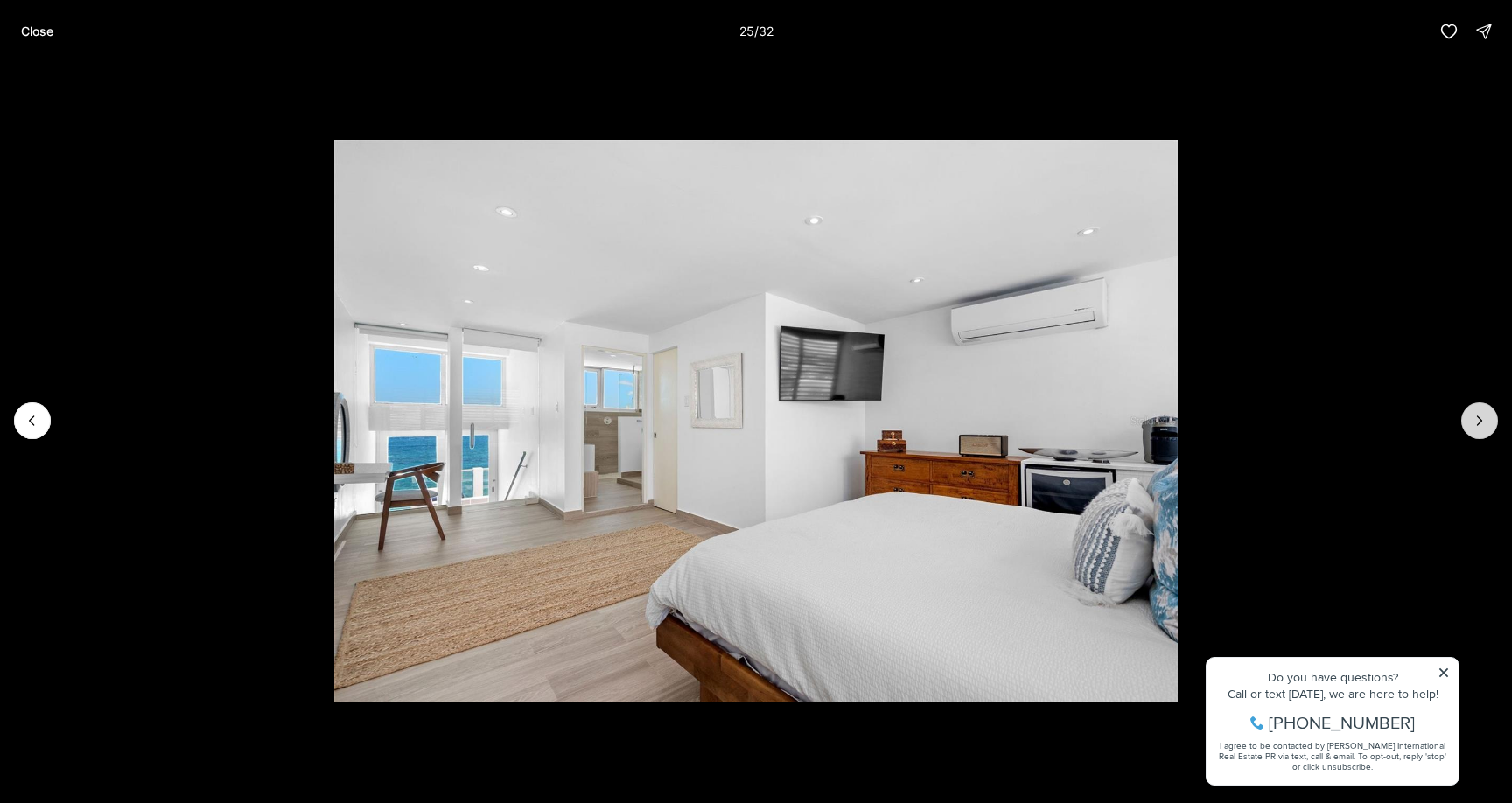
click at [1482, 421] on icon "Next slide" at bounding box center [1480, 421] width 4 height 9
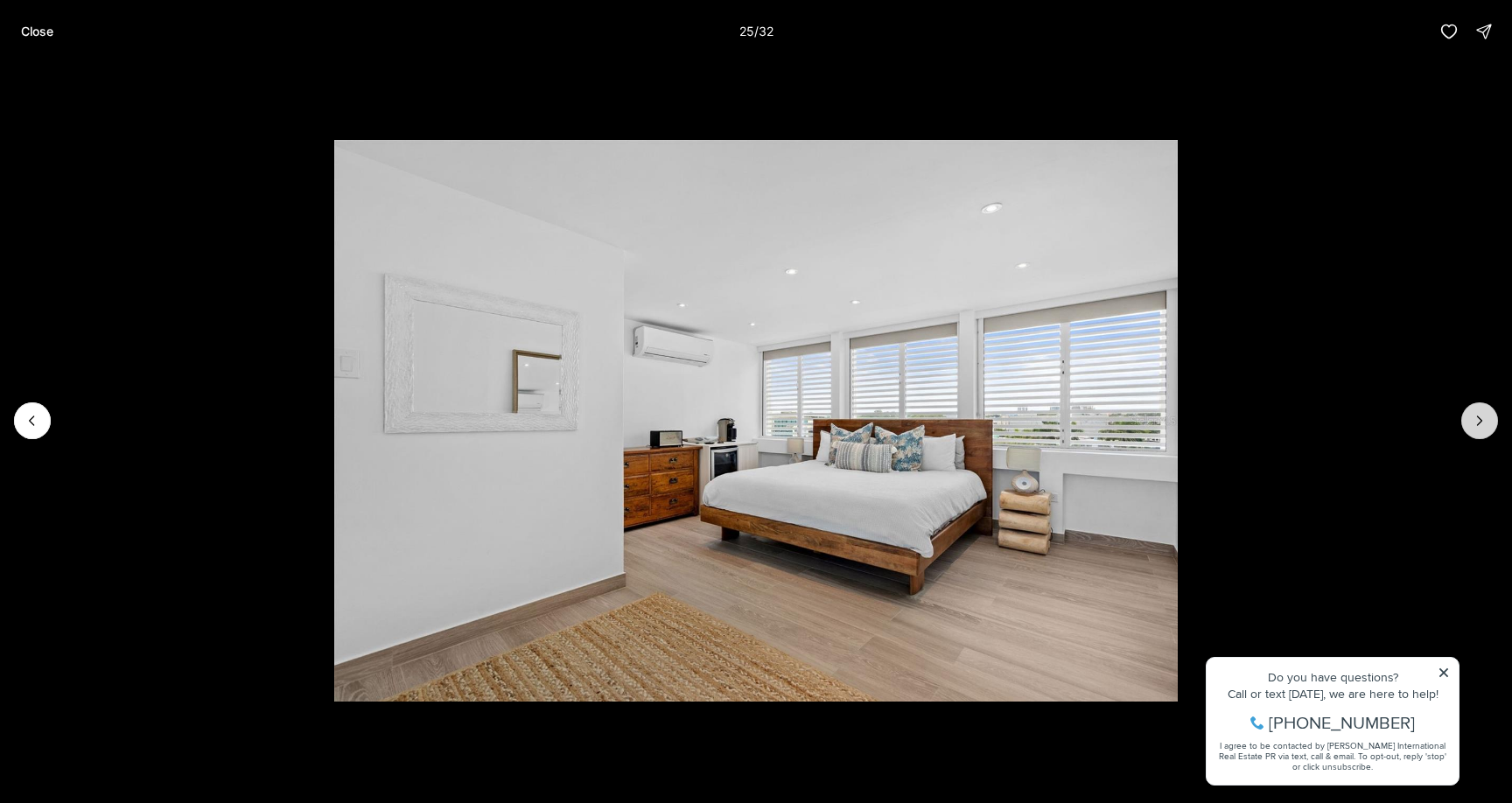
click at [1482, 421] on icon "Next slide" at bounding box center [1480, 421] width 4 height 9
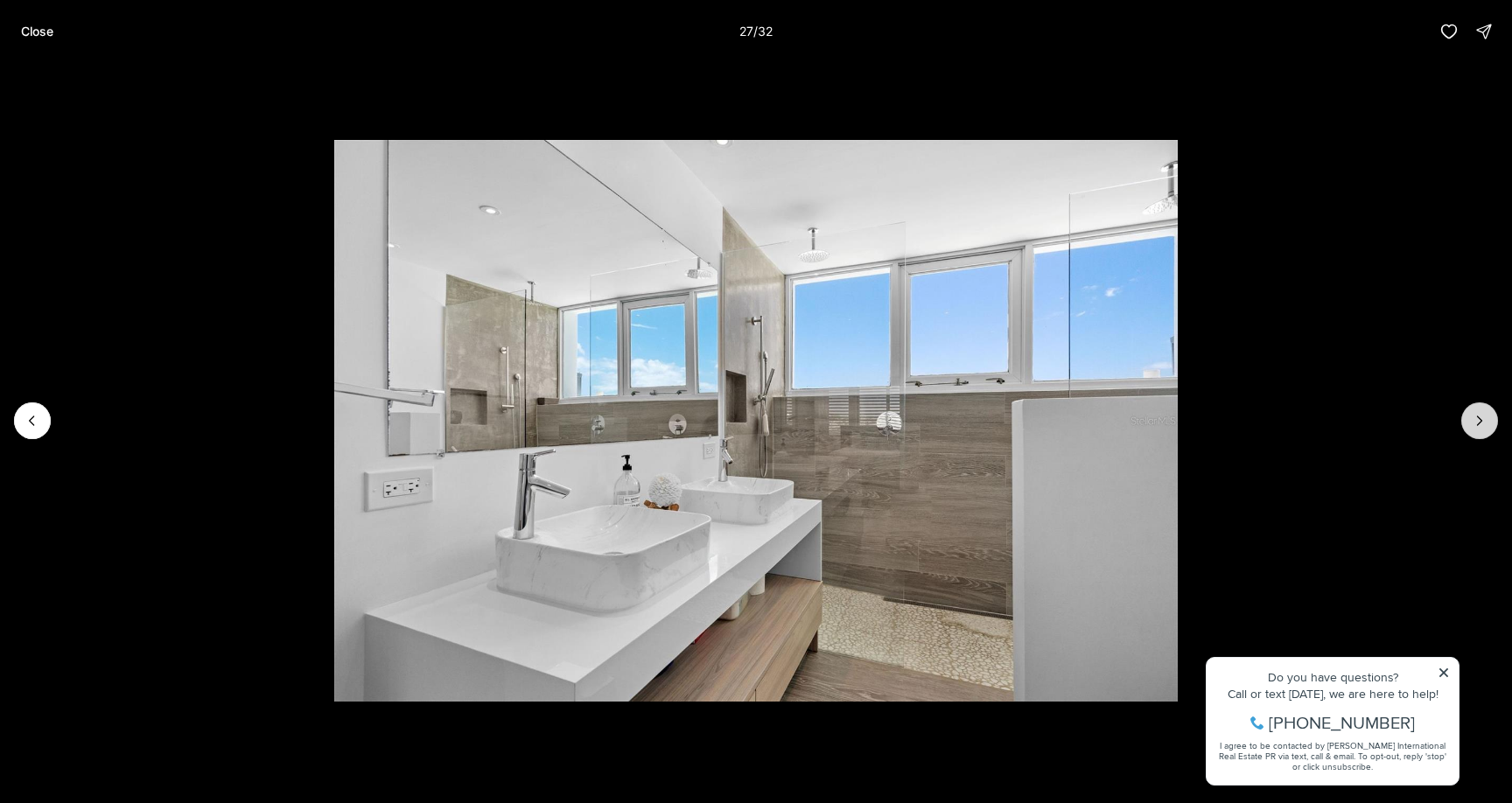
click at [1482, 421] on icon "Next slide" at bounding box center [1480, 421] width 4 height 9
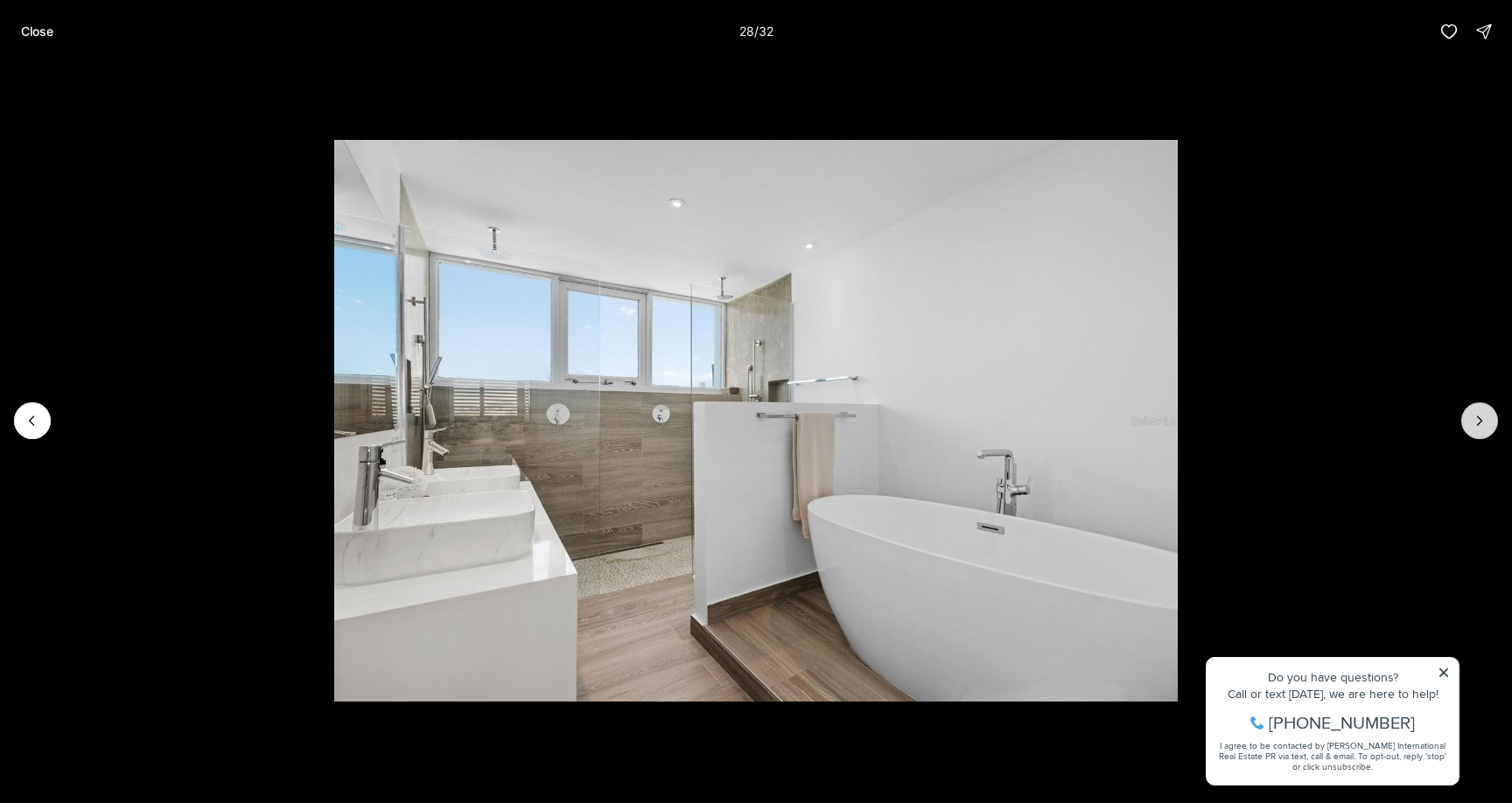
click at [1482, 421] on icon "Next slide" at bounding box center [1480, 421] width 4 height 9
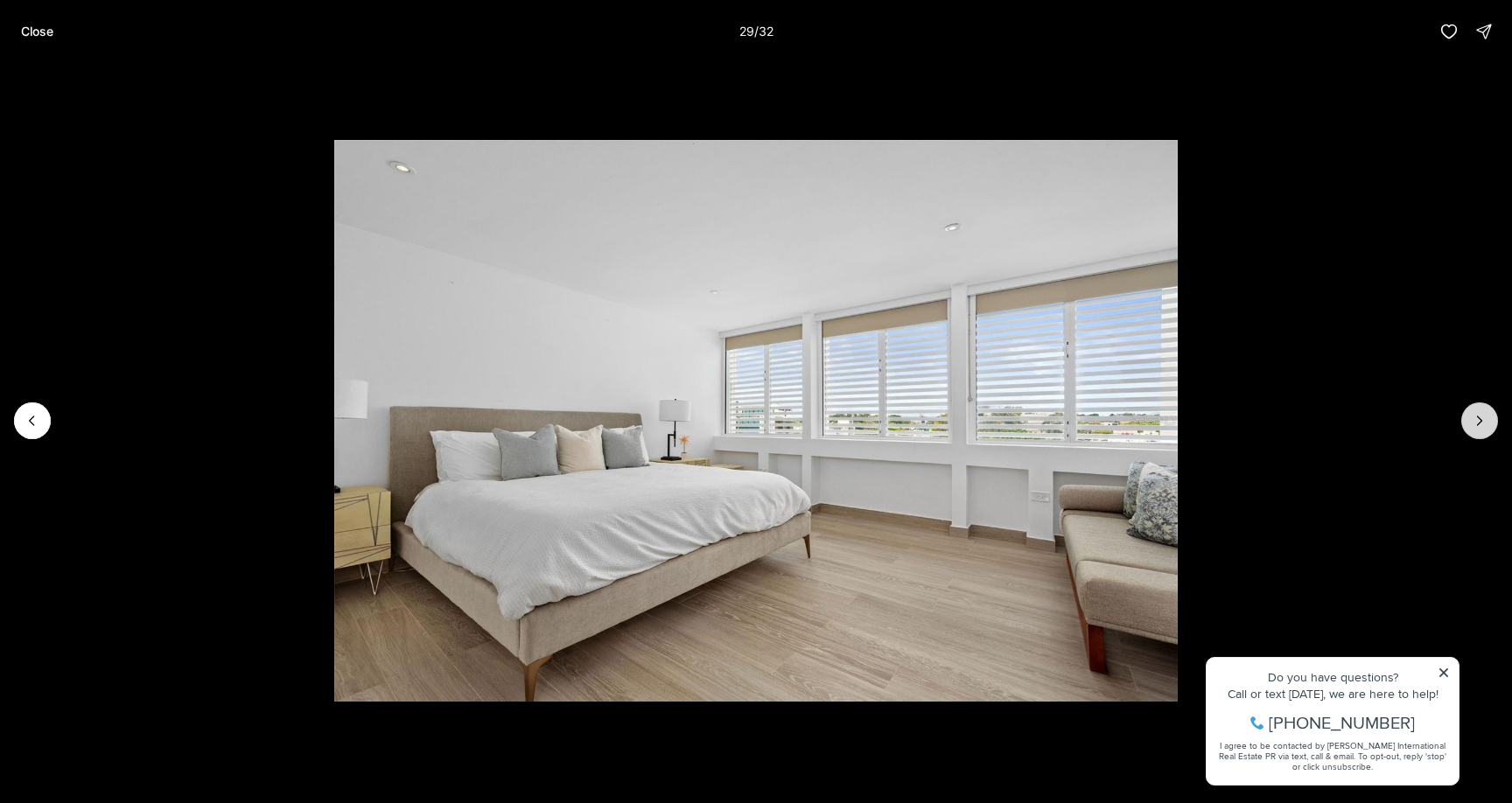
click at [1482, 421] on icon "Next slide" at bounding box center [1480, 421] width 4 height 9
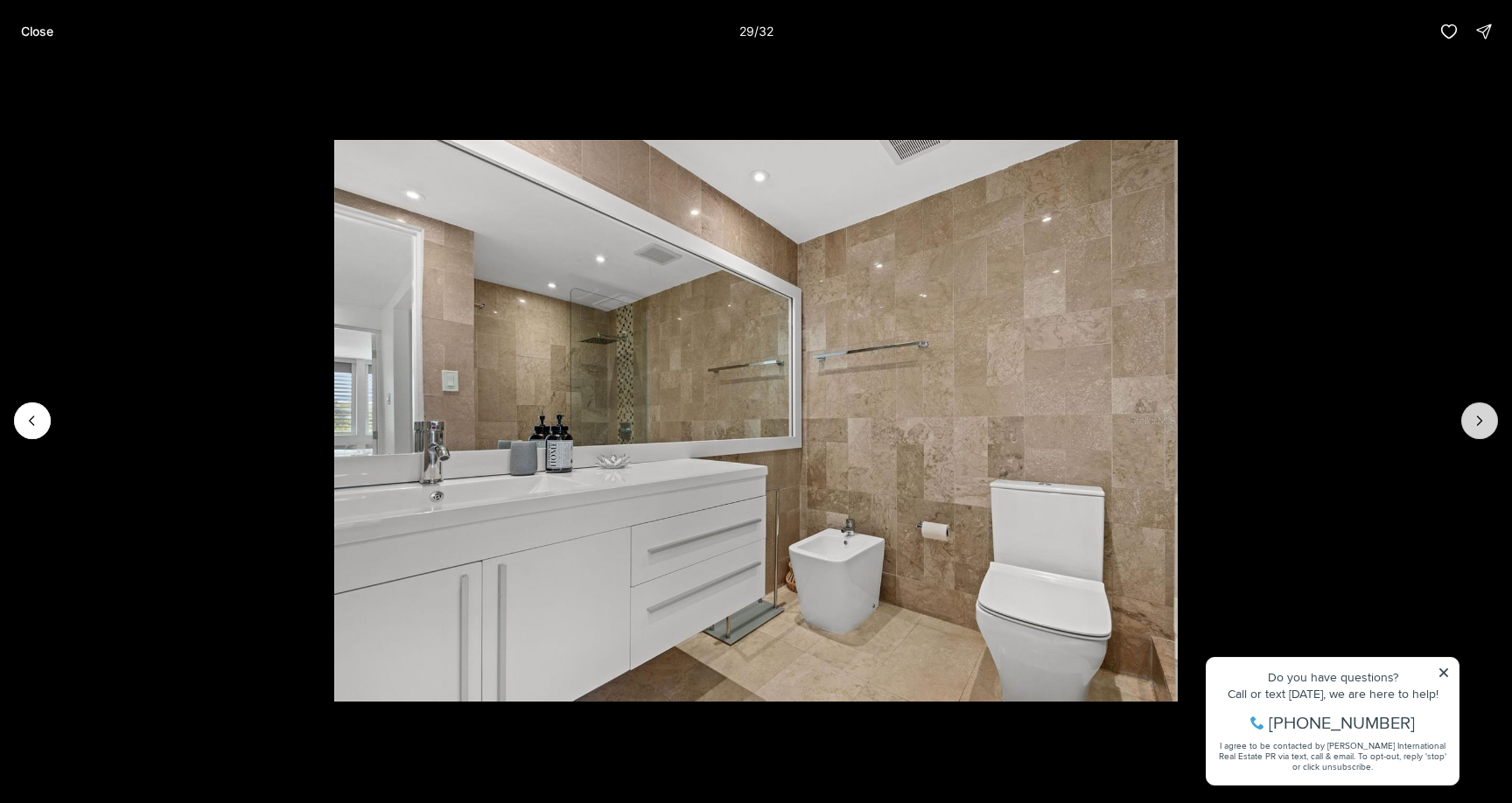
click at [1482, 421] on icon "Next slide" at bounding box center [1480, 421] width 4 height 9
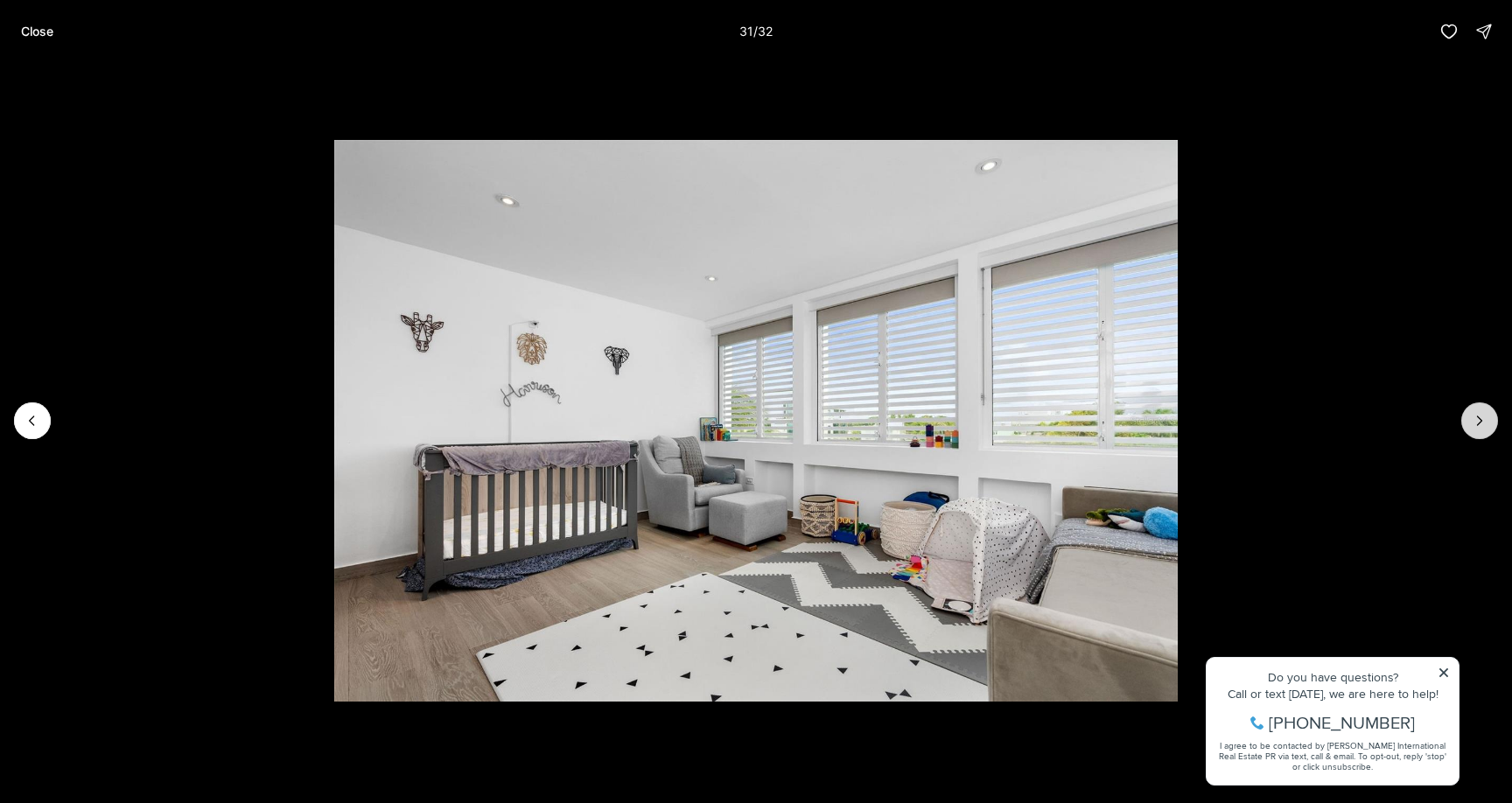
click at [1482, 421] on icon "Next slide" at bounding box center [1480, 421] width 4 height 9
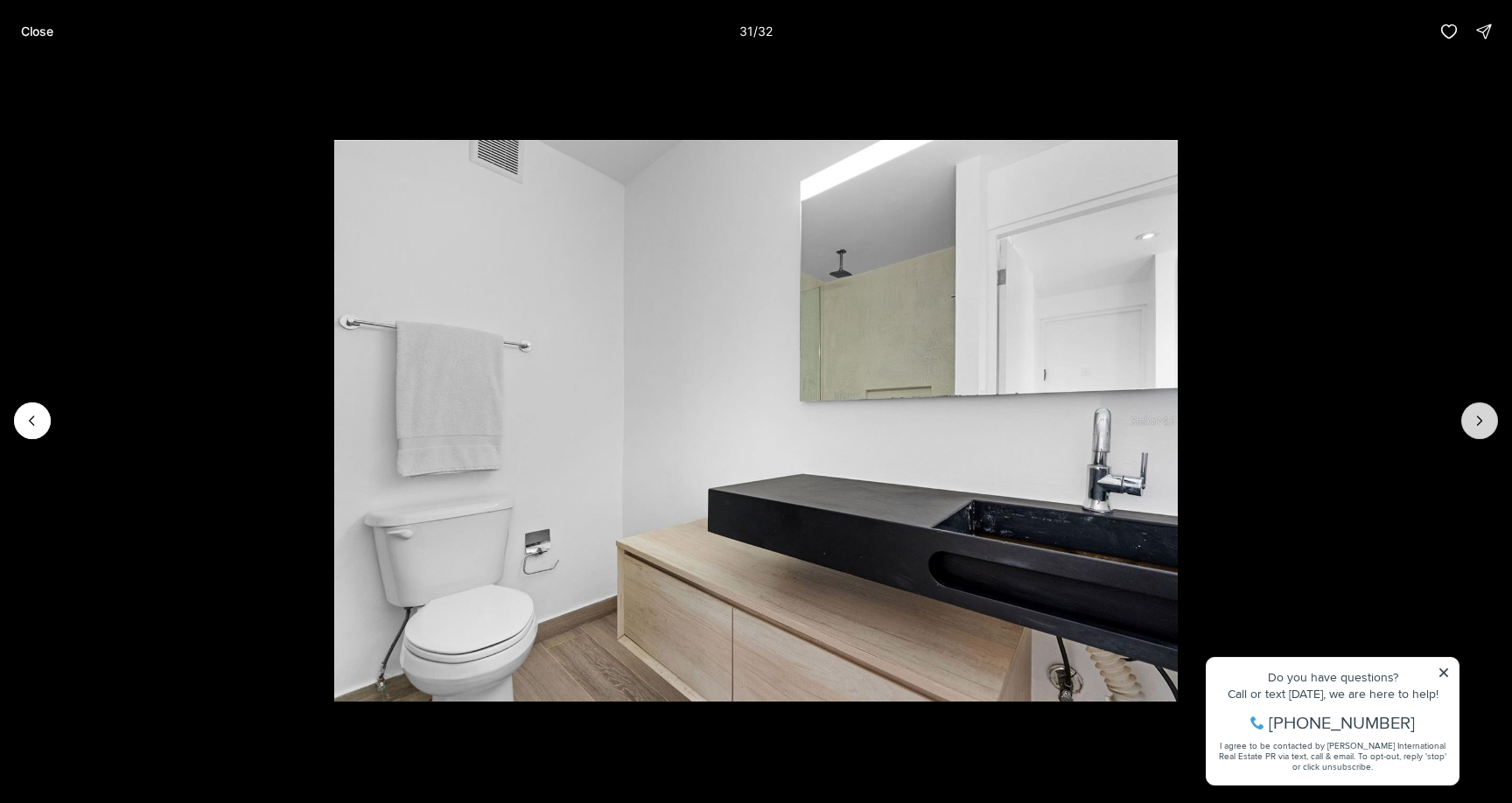
click at [1482, 421] on div at bounding box center [1479, 421] width 37 height 37
click at [39, 33] on p "Close" at bounding box center [37, 31] width 32 height 14
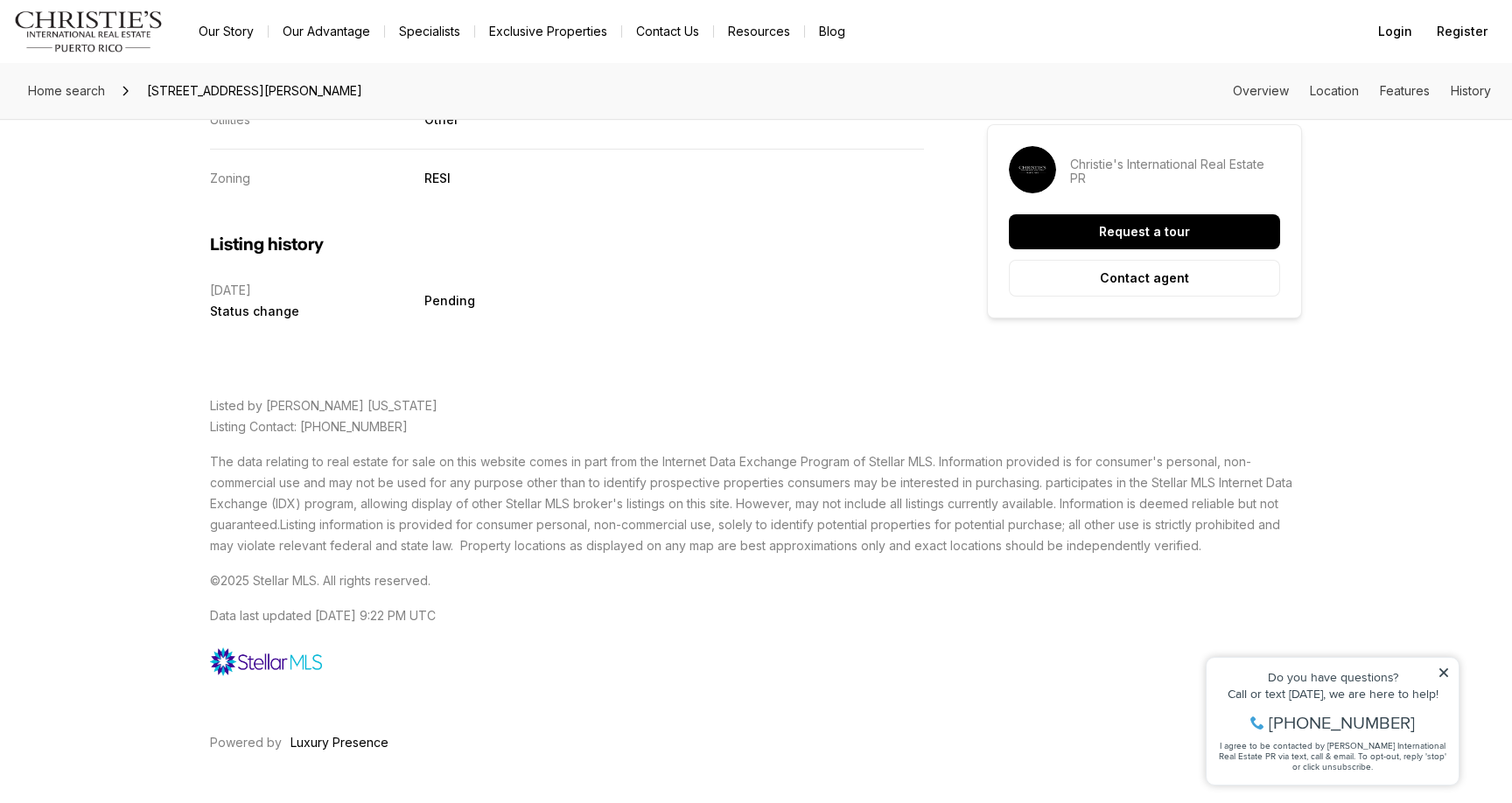
scroll to position [3855, 0]
